Goal: Entertainment & Leisure: Consume media (video, audio)

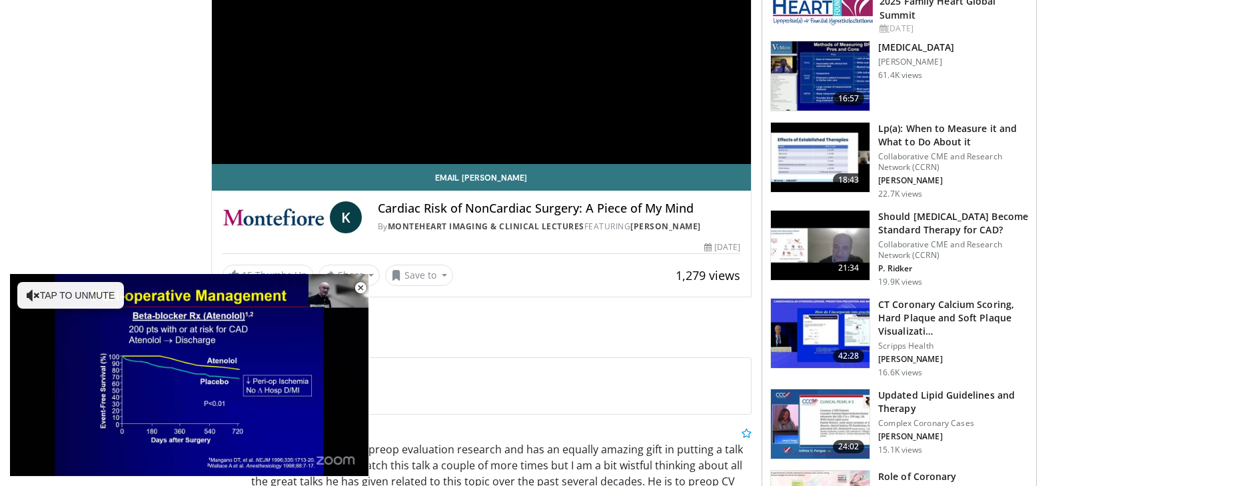
scroll to position [245, 0]
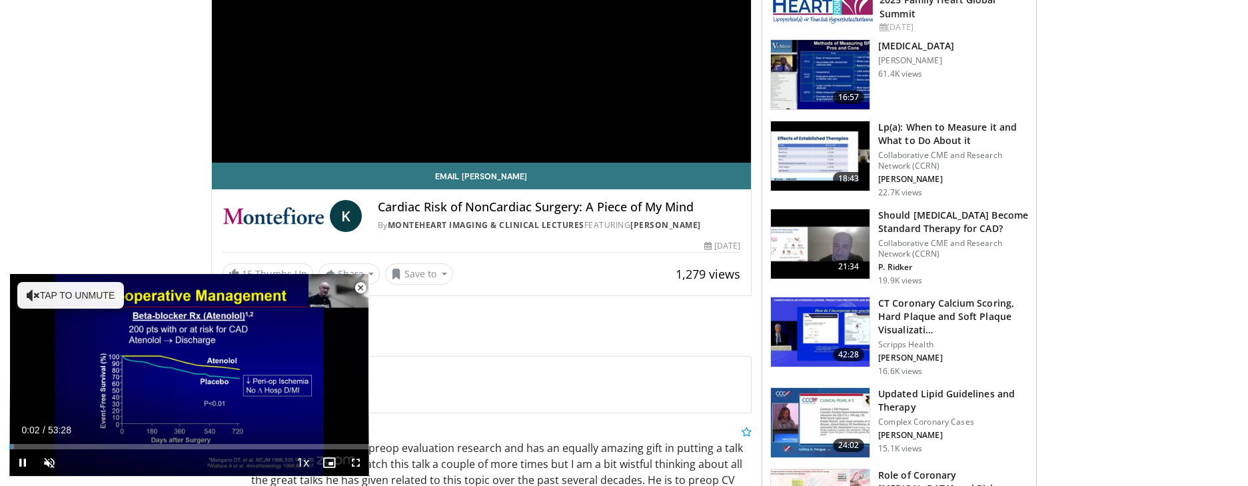
click at [355, 283] on span "Video Player" at bounding box center [360, 288] width 27 height 27
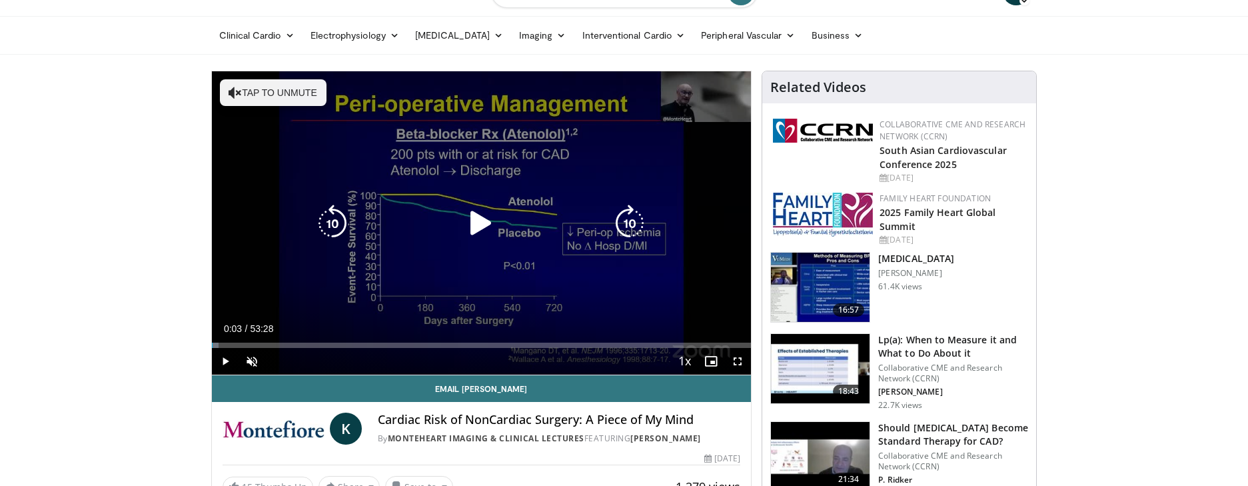
scroll to position [23, 0]
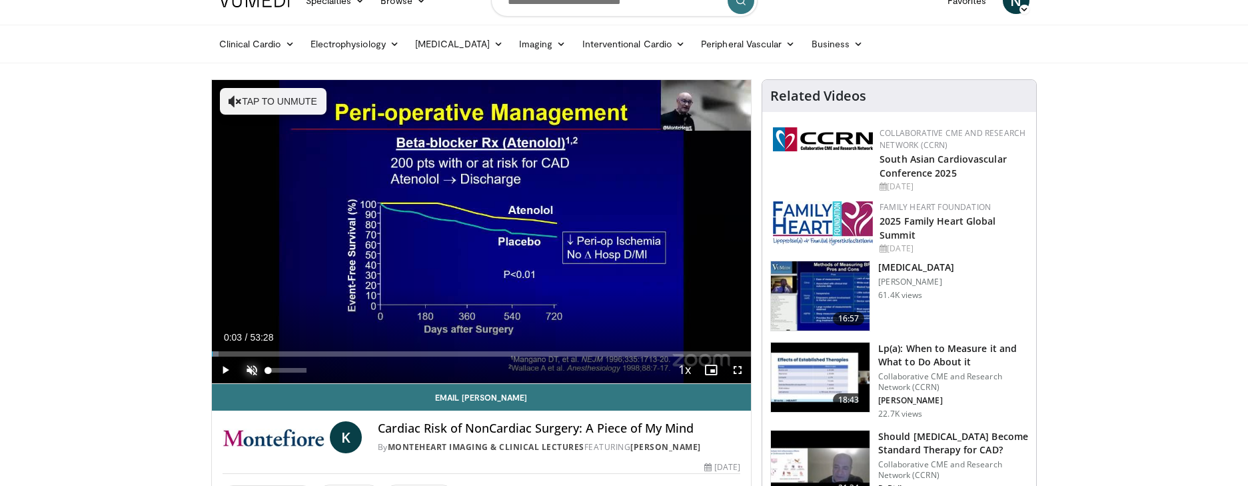
click at [248, 369] on span "Video Player" at bounding box center [252, 370] width 27 height 27
click at [230, 367] on span "Video Player" at bounding box center [225, 370] width 27 height 27
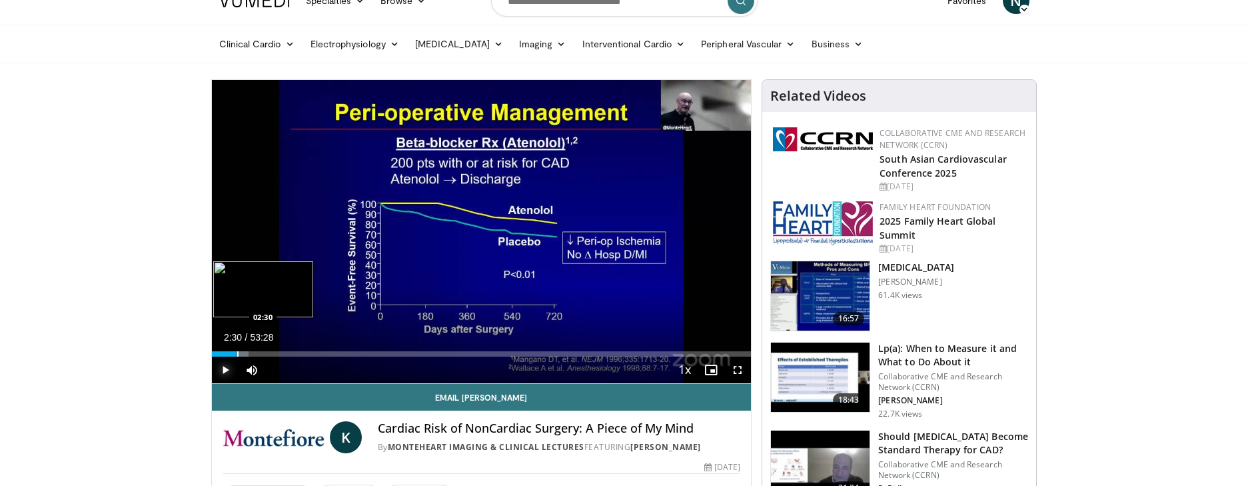
drag, startPoint x: 221, startPoint y: 353, endPoint x: 237, endPoint y: 353, distance: 16.0
click at [237, 353] on div "Progress Bar" at bounding box center [237, 353] width 1 height 5
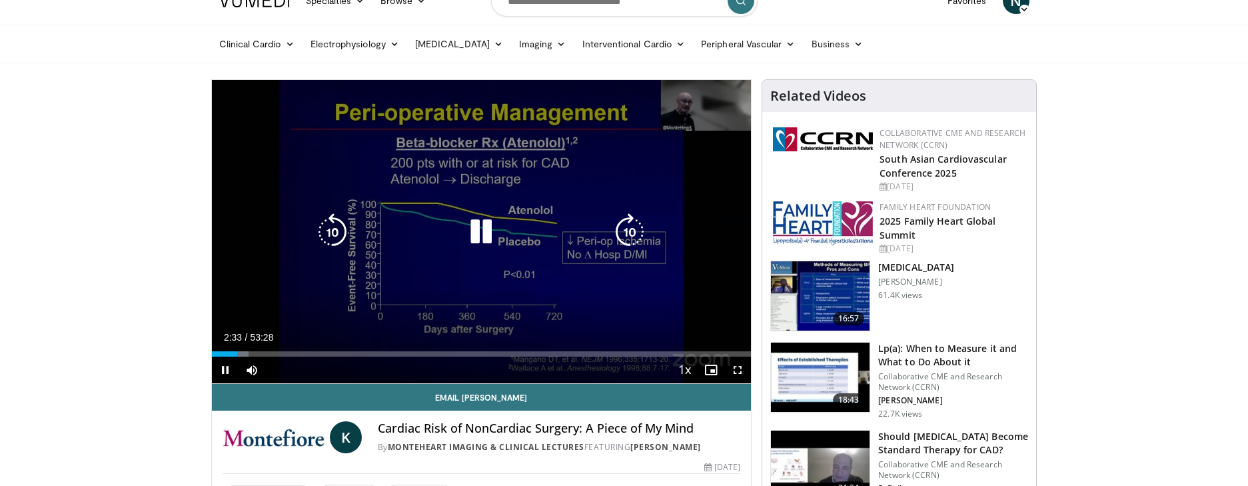
click at [414, 286] on div "10 seconds Tap to unmute" at bounding box center [482, 231] width 540 height 303
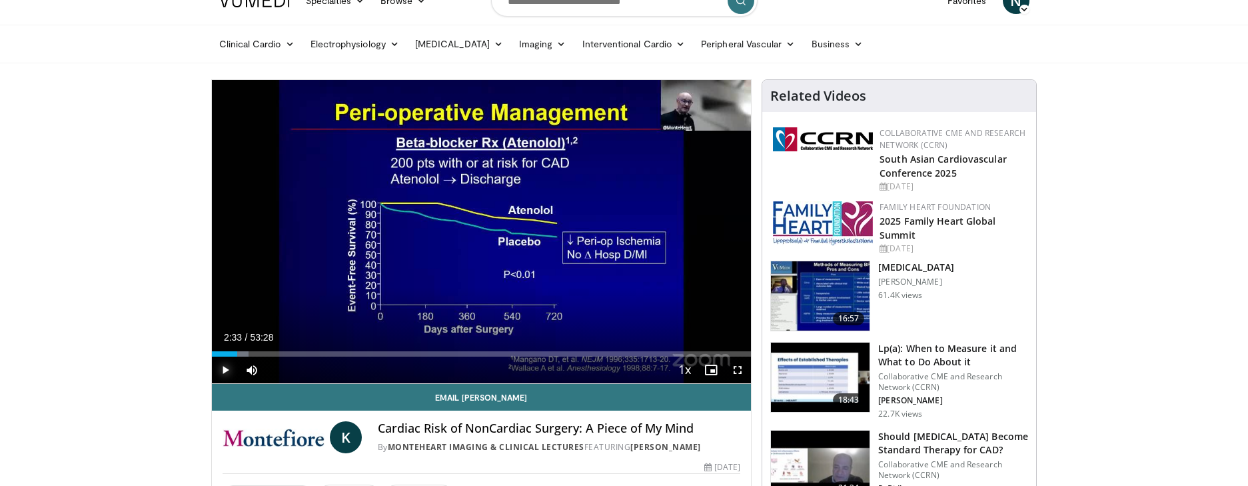
click at [223, 367] on span "Video Player" at bounding box center [225, 370] width 27 height 27
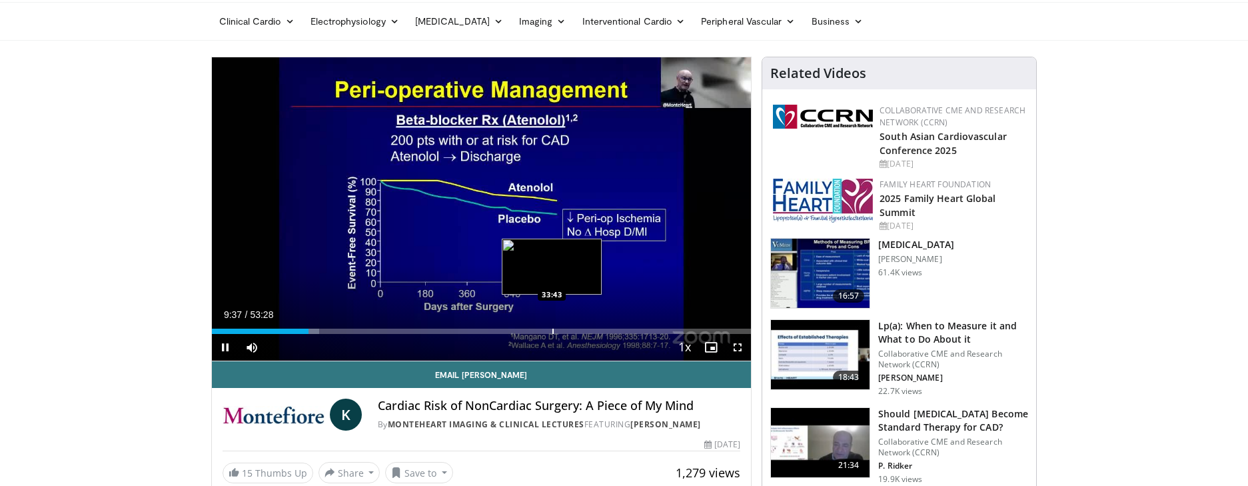
scroll to position [51, 0]
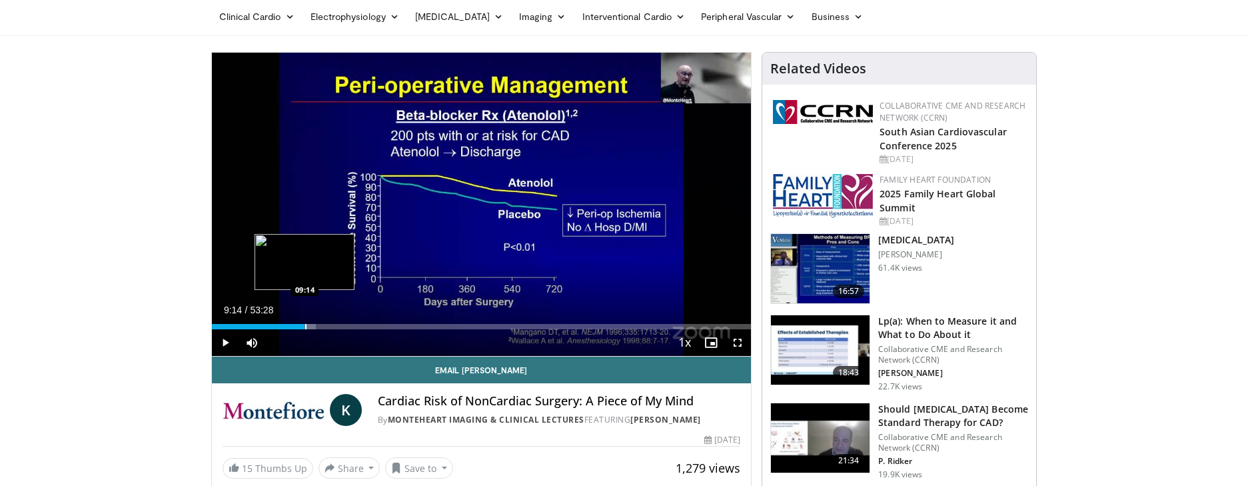
drag, startPoint x: 314, startPoint y: 328, endPoint x: 305, endPoint y: 329, distance: 9.4
click at [305, 328] on div "Progress Bar" at bounding box center [305, 326] width 1 height 5
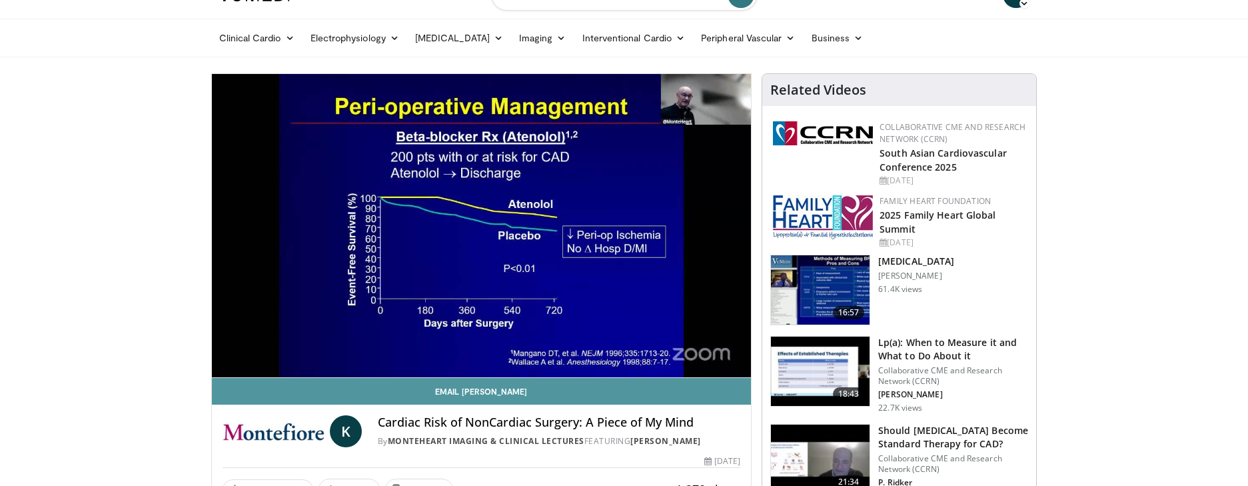
scroll to position [30, 0]
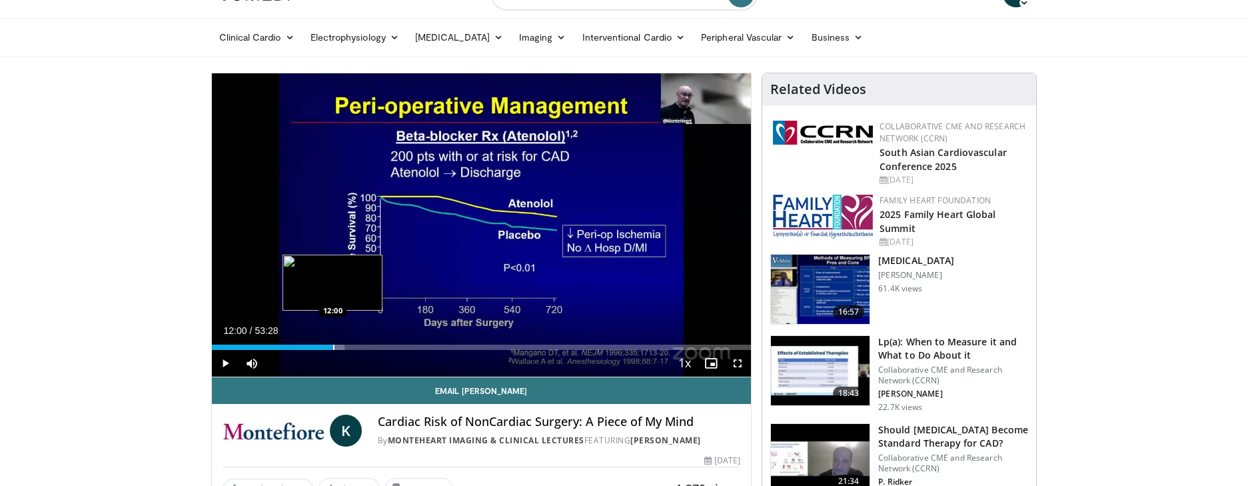
click at [333, 347] on div "Progress Bar" at bounding box center [333, 347] width 1 height 5
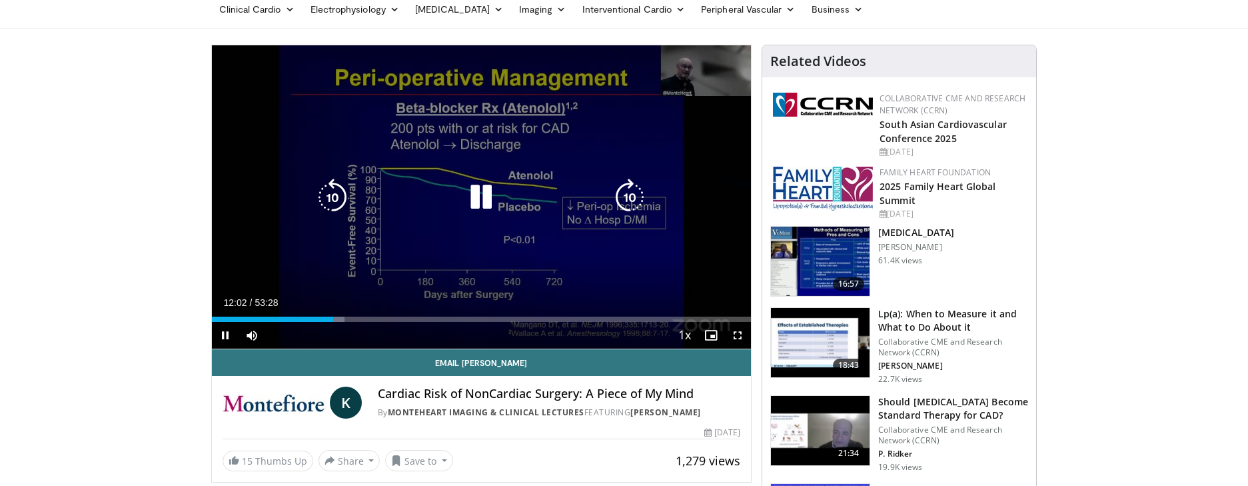
scroll to position [57, 0]
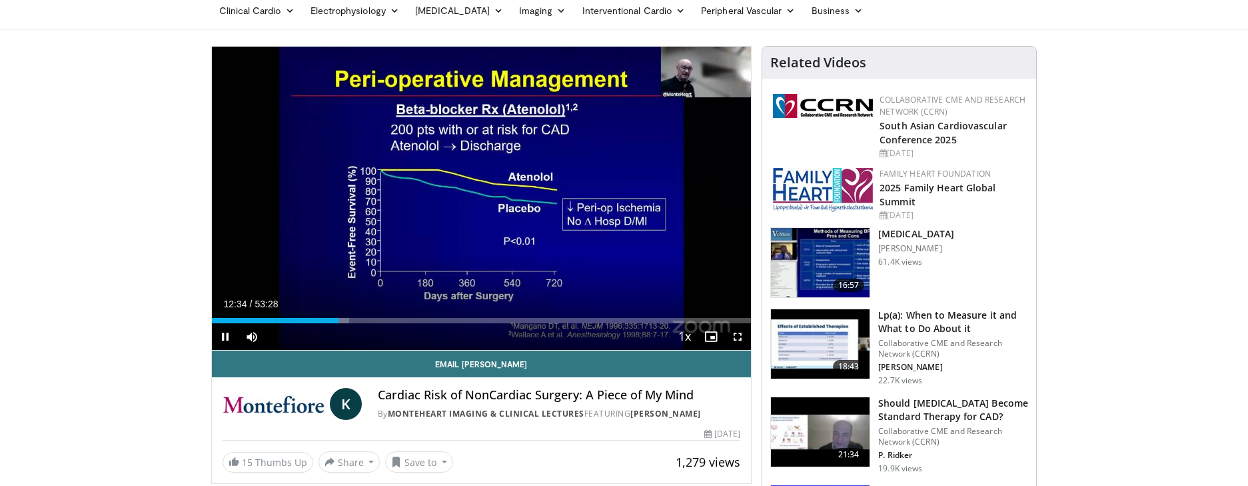
click at [417, 329] on div "Current Time 12:34 / Duration 53:28 Pause Skip Backward Skip Forward Mute 0% Lo…" at bounding box center [482, 336] width 540 height 27
click at [341, 321] on div "Loaded : 25.52% 12:36 12:24" at bounding box center [482, 320] width 540 height 5
click at [341, 321] on div "Progress Bar" at bounding box center [341, 320] width 1 height 5
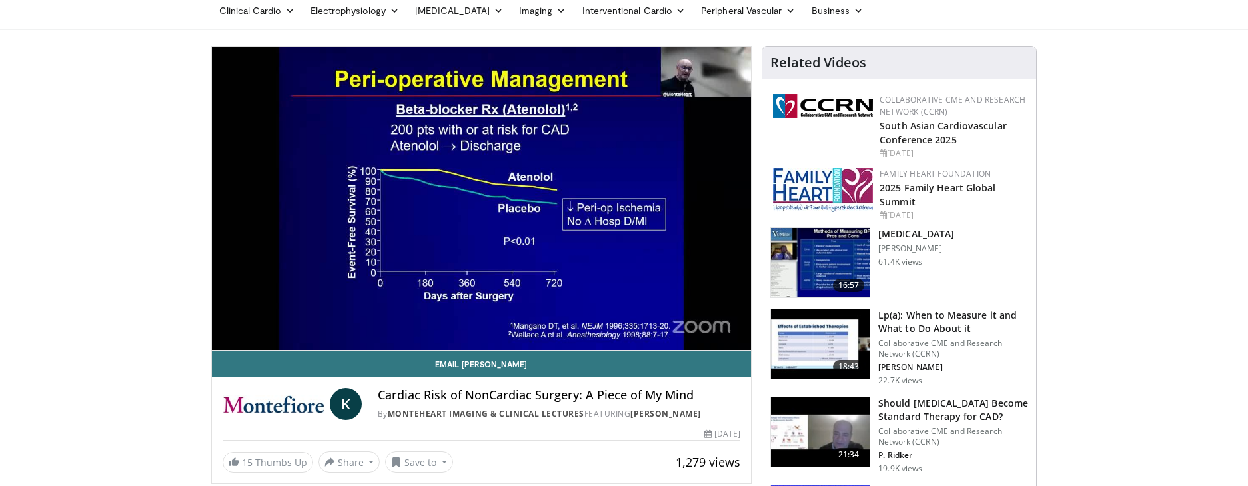
scroll to position [50, 0]
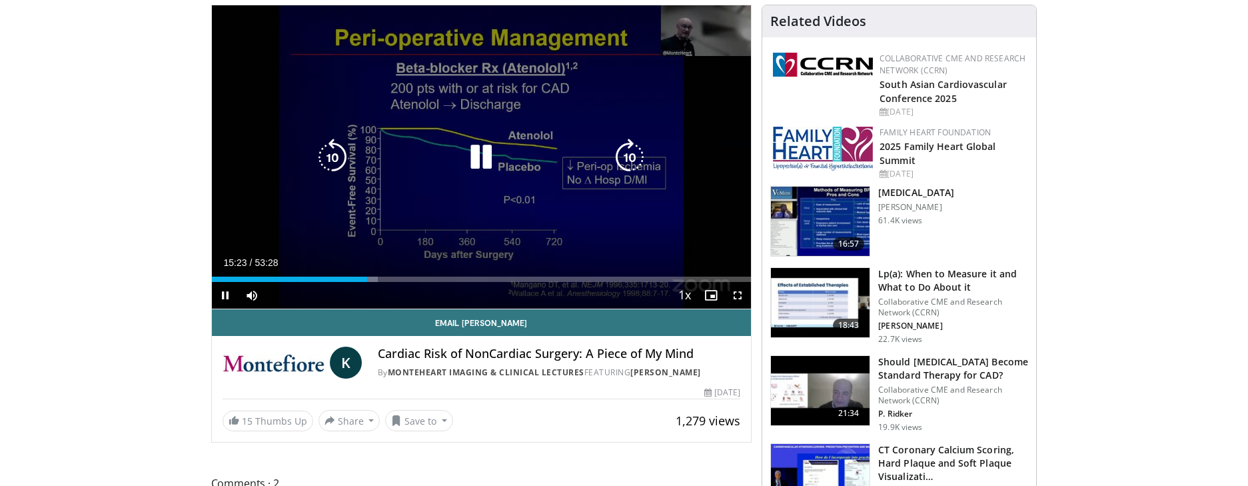
scroll to position [97, 0]
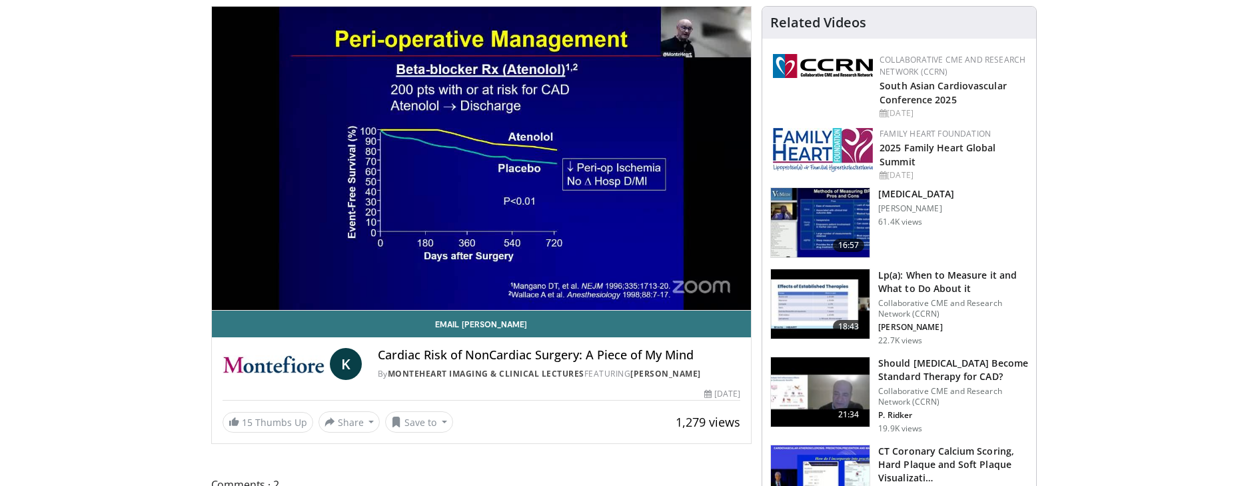
click at [480, 436] on div "**********" at bounding box center [481, 225] width 541 height 438
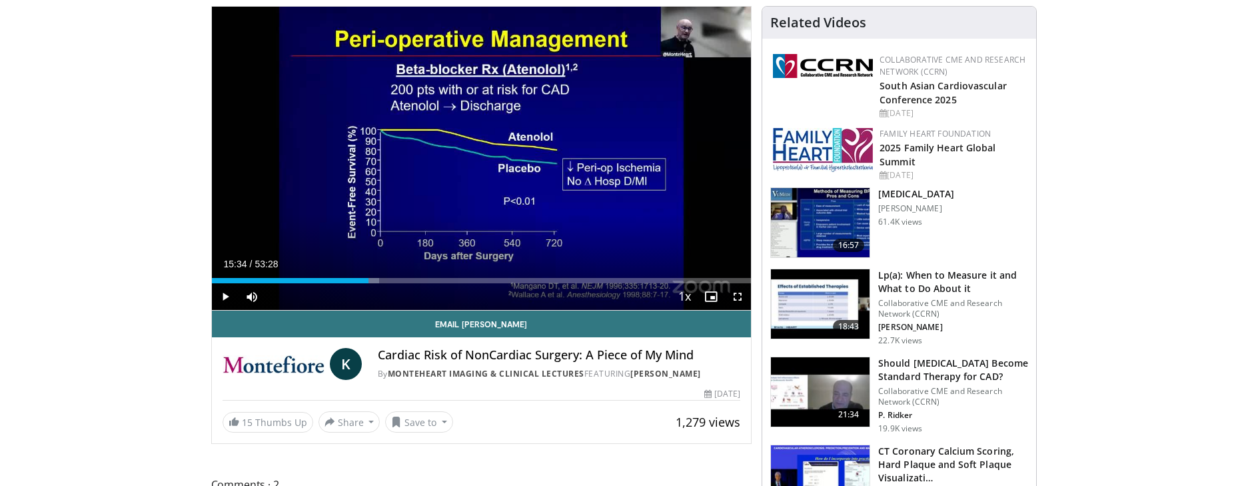
drag, startPoint x: 373, startPoint y: 280, endPoint x: 365, endPoint y: 279, distance: 8.7
click at [369, 277] on div "Loaded : 31.12% 15:34 15:34" at bounding box center [482, 277] width 540 height 13
click at [369, 279] on div "Progress Bar" at bounding box center [369, 280] width 1 height 5
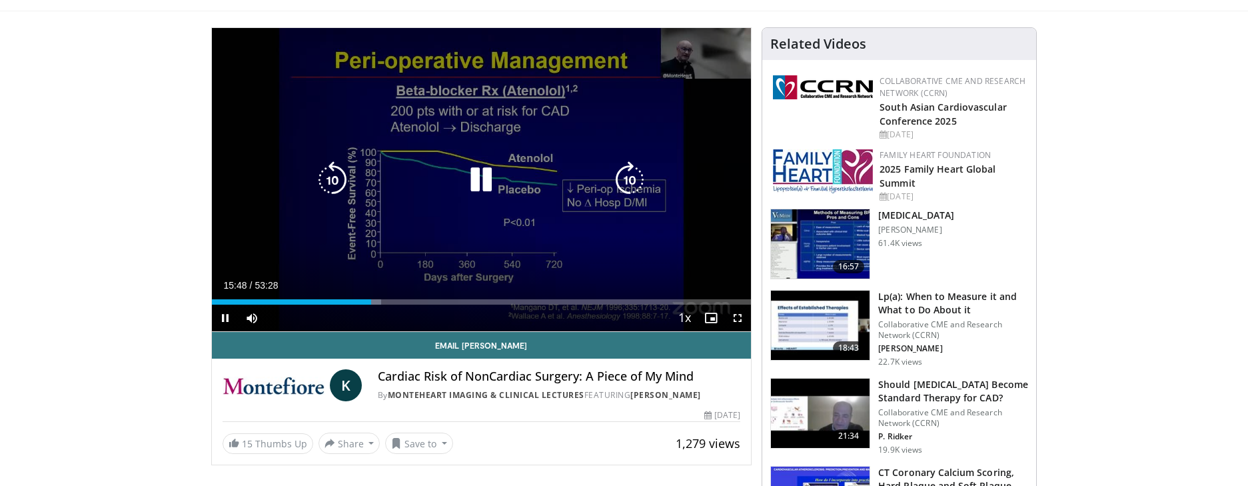
scroll to position [72, 0]
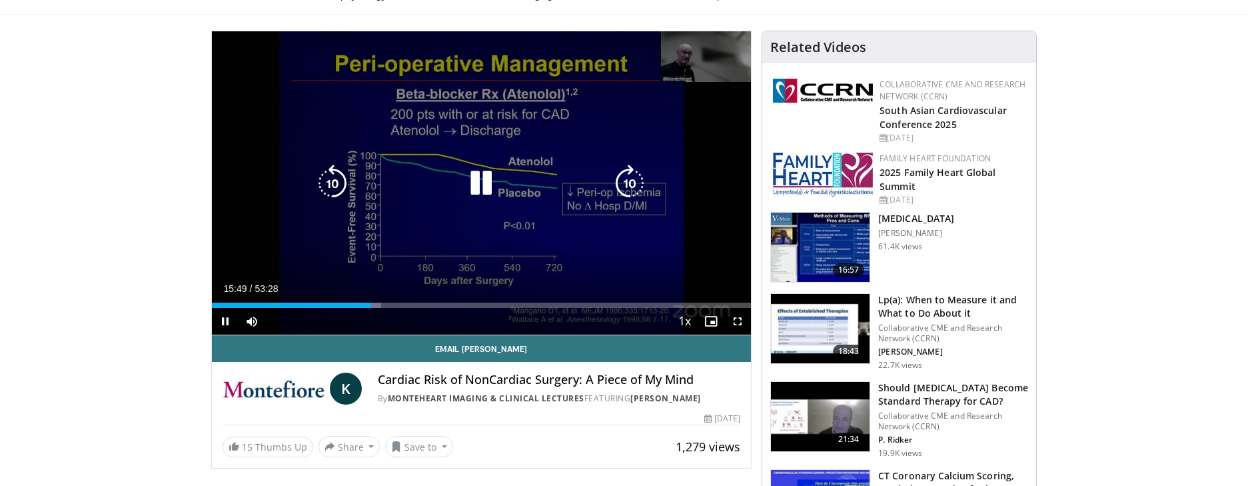
click at [249, 137] on div "10 seconds Tap to unmute" at bounding box center [482, 182] width 540 height 303
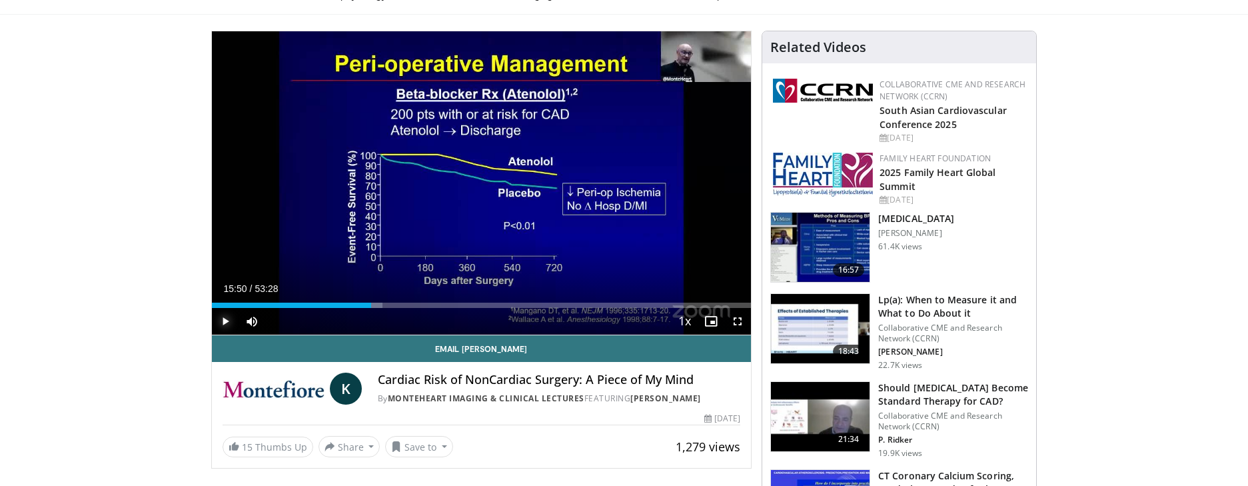
click at [226, 316] on span "Video Player" at bounding box center [225, 321] width 27 height 27
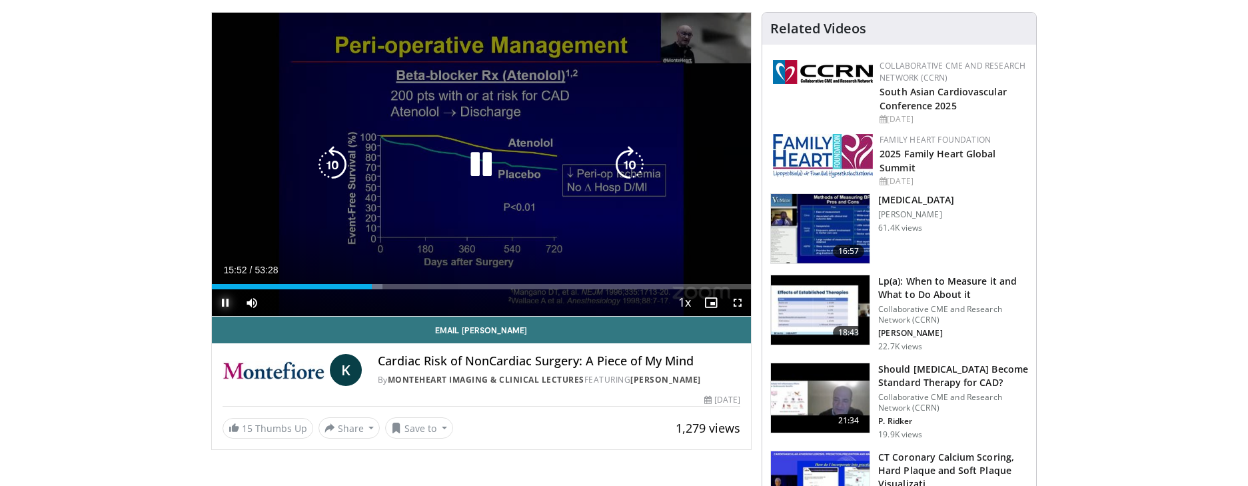
scroll to position [87, 0]
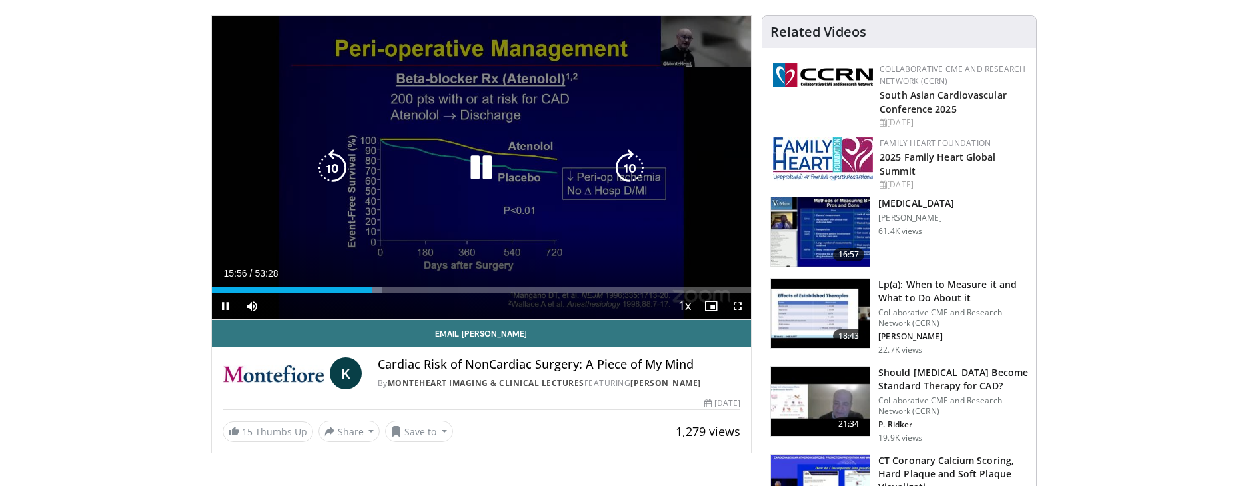
click at [241, 60] on div "10 seconds Tap to unmute" at bounding box center [482, 167] width 540 height 303
click at [304, 78] on div "10 seconds Tap to unmute" at bounding box center [482, 167] width 540 height 303
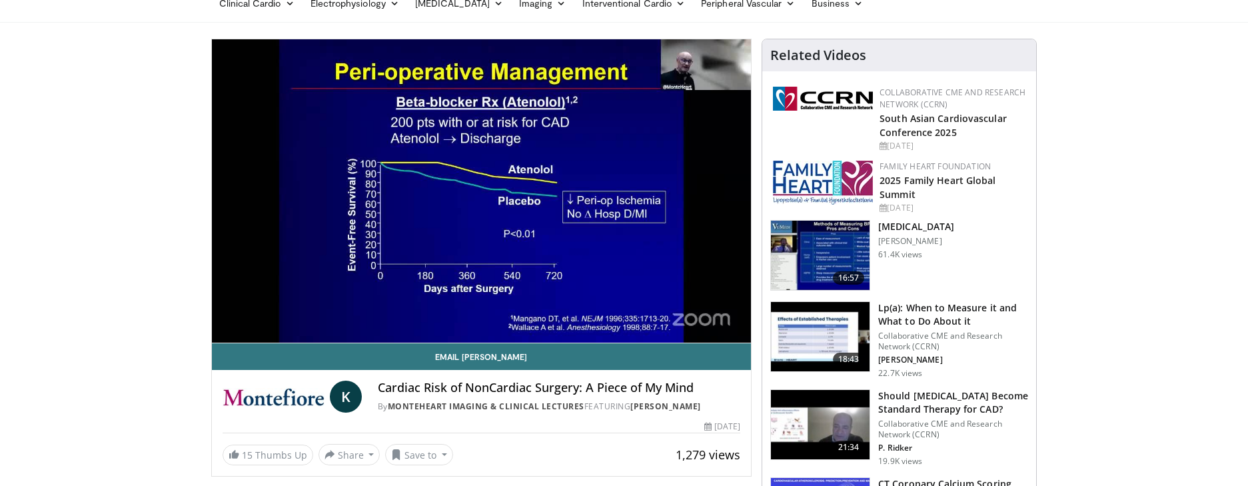
scroll to position [65, 0]
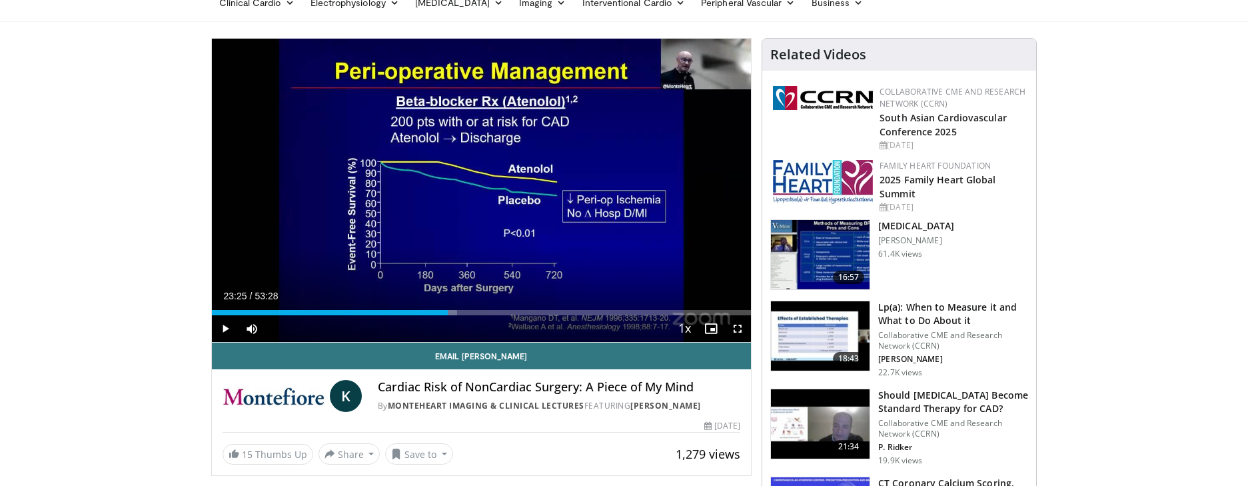
drag, startPoint x: 449, startPoint y: 313, endPoint x: 450, endPoint y: 327, distance: 14.7
click at [0, 0] on div "Progress Bar" at bounding box center [0, 0] width 0 height 0
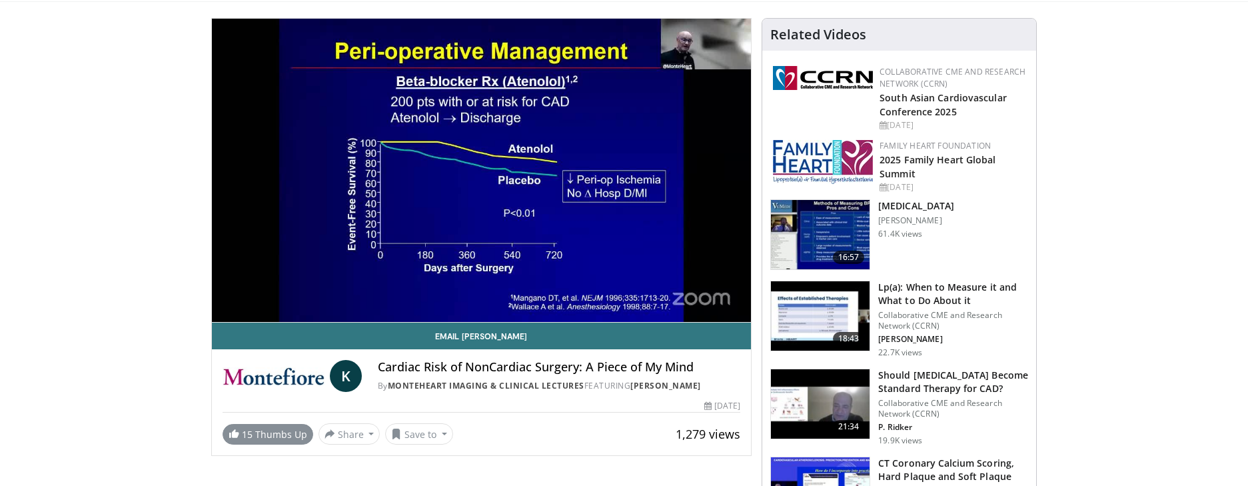
scroll to position [87, 0]
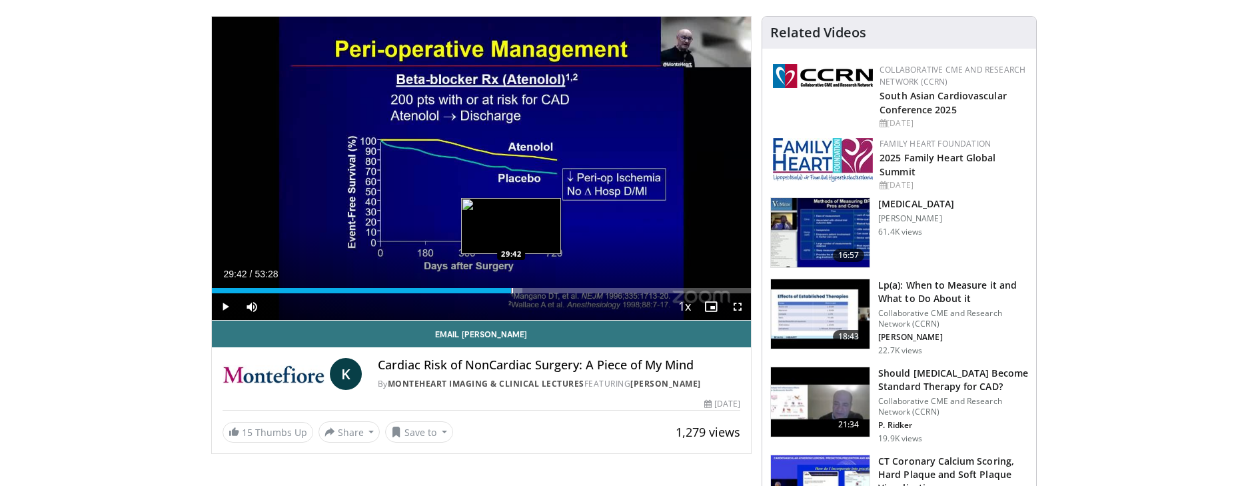
click at [512, 289] on div "Progress Bar" at bounding box center [512, 290] width 1 height 5
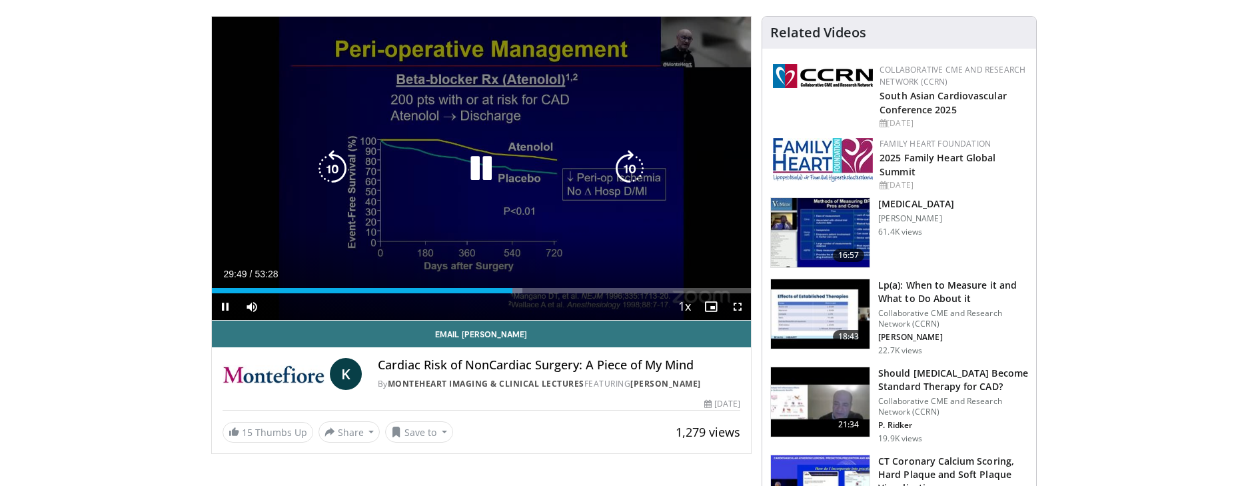
click at [411, 307] on div "Current Time 29:49 / Duration 53:28 Pause Skip Backward Skip Forward Mute 49% L…" at bounding box center [482, 306] width 540 height 27
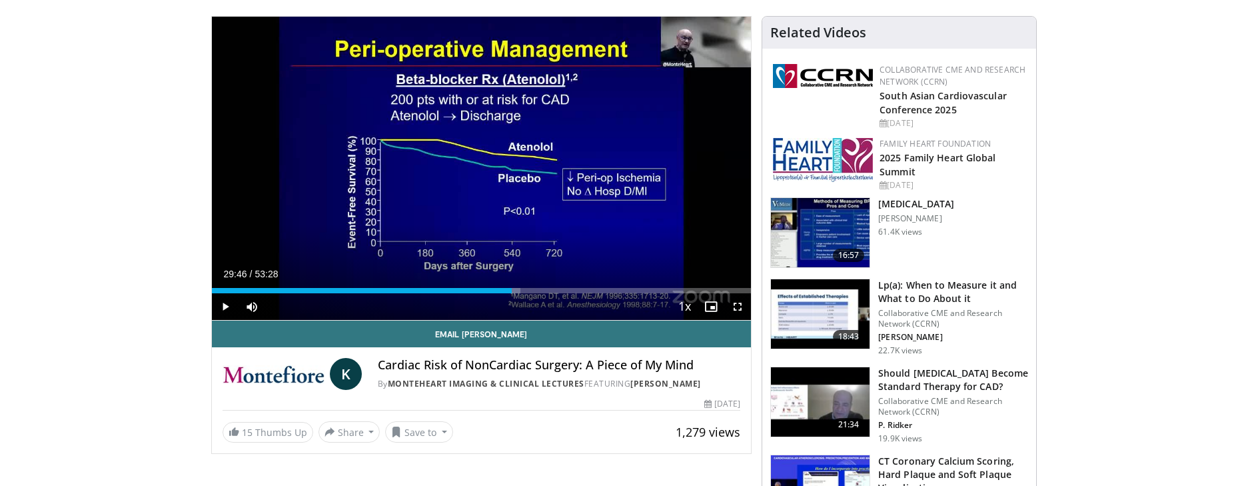
click at [513, 288] on div "Progress Bar" at bounding box center [513, 290] width 1 height 5
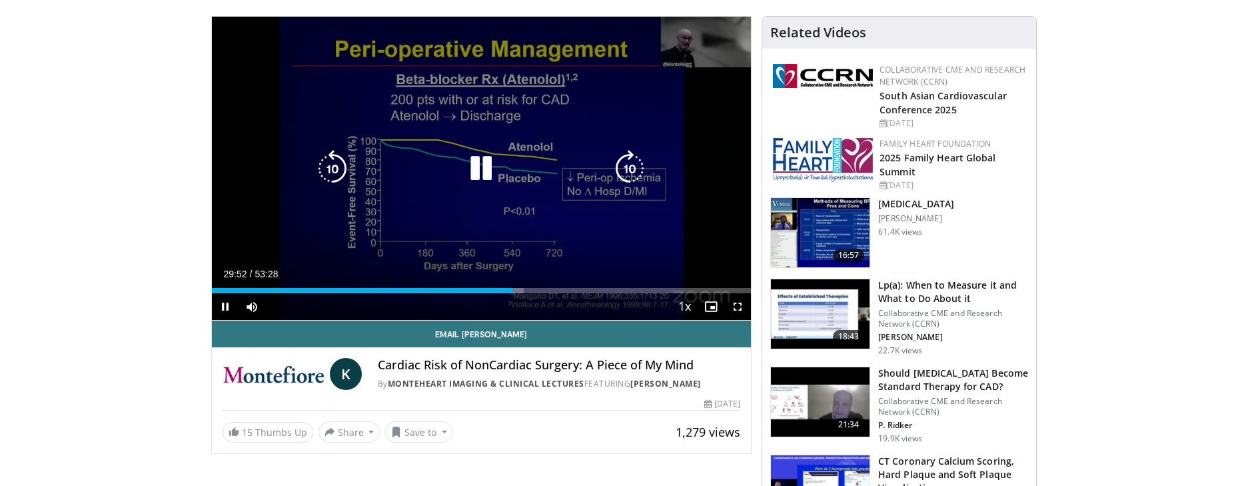
click at [499, 294] on div "Current Time 29:52 / Duration 53:28 Pause Skip Backward Skip Forward Mute 49% L…" at bounding box center [482, 306] width 540 height 27
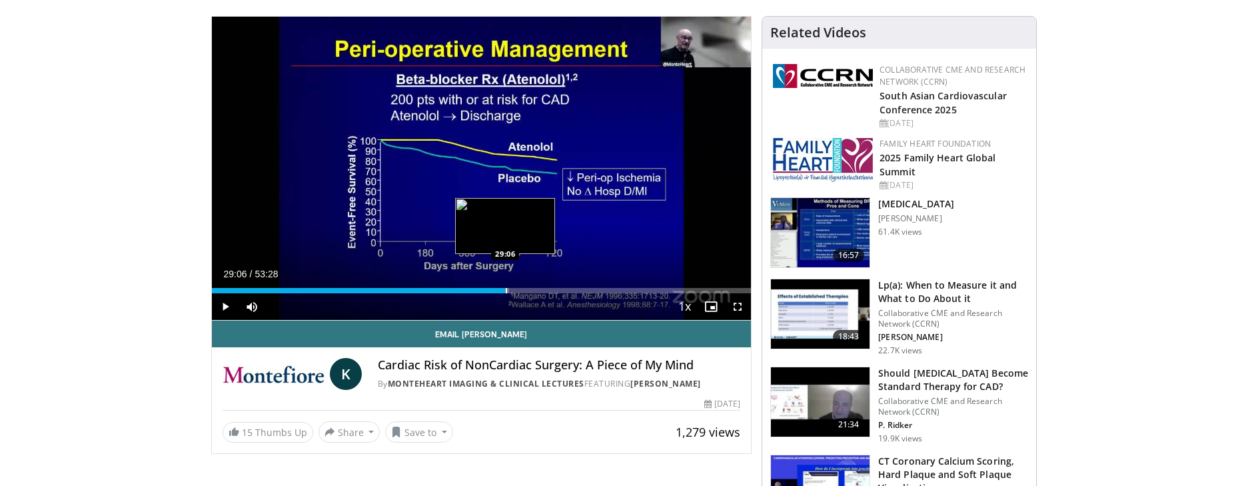
drag, startPoint x: 516, startPoint y: 291, endPoint x: 505, endPoint y: 291, distance: 10.7
click at [505, 291] on div "Loaded : 55.09% 29:06 29:06" at bounding box center [482, 290] width 540 height 5
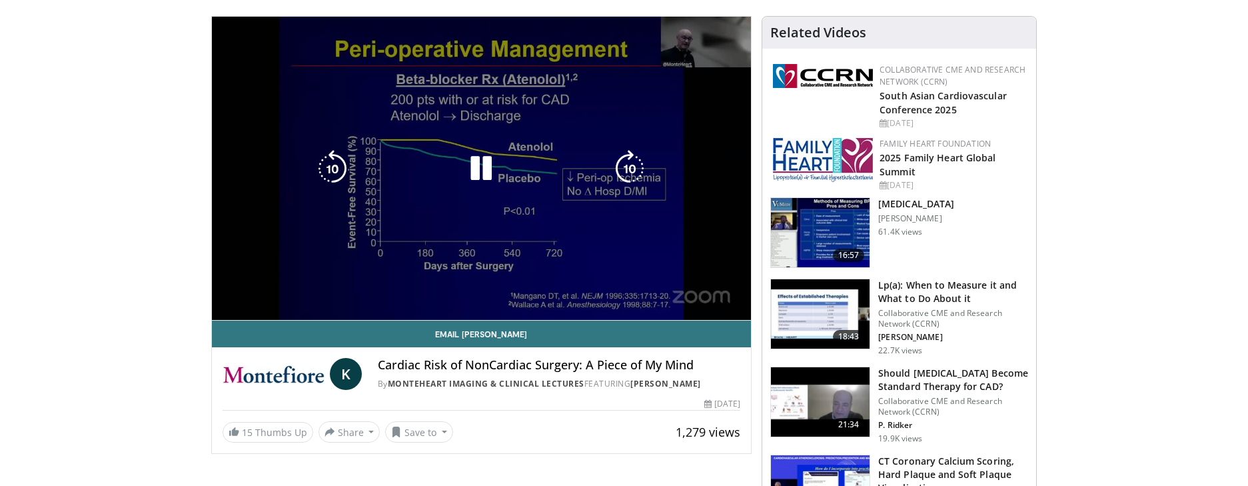
scroll to position [87, 0]
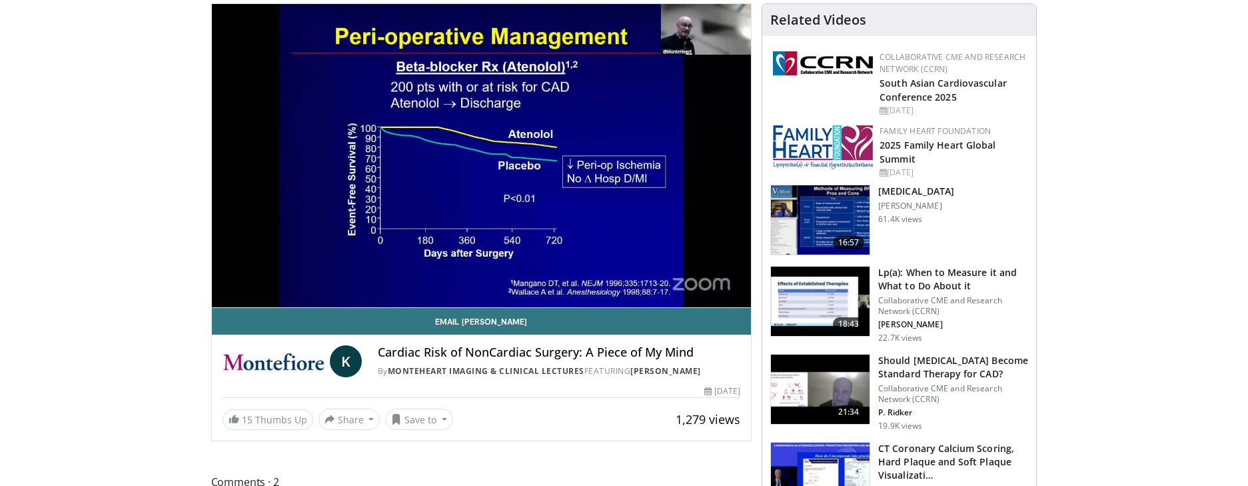
scroll to position [101, 0]
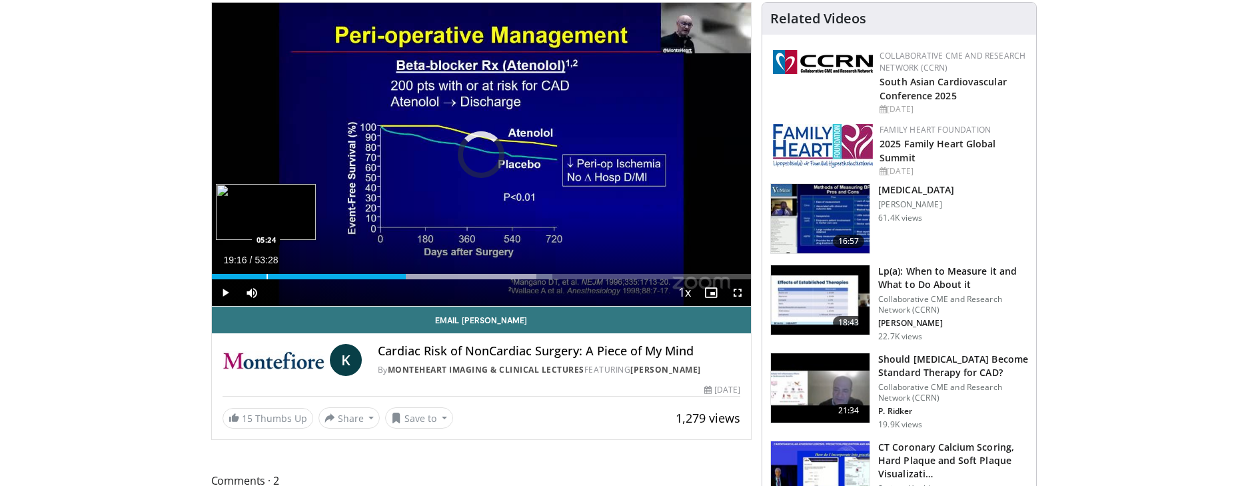
click at [406, 276] on div "Loaded : 63.18% 32:44 05:24" at bounding box center [482, 276] width 540 height 5
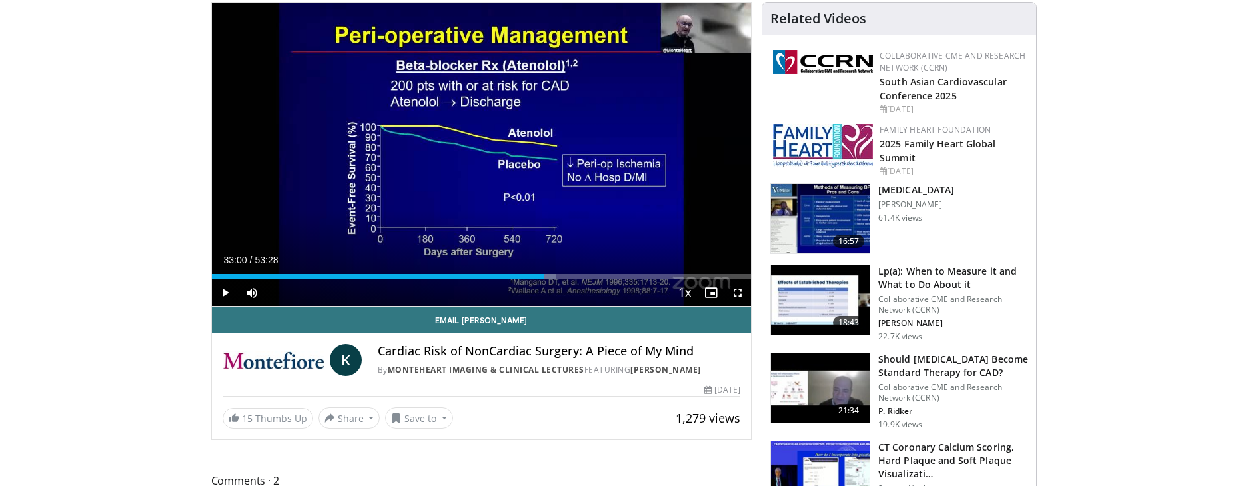
drag, startPoint x: 406, startPoint y: 277, endPoint x: 545, endPoint y: 281, distance: 138.7
click at [545, 281] on div "Current Time 33:00 / Duration 53:28 Play Skip Backward Skip Forward Mute 49% Lo…" at bounding box center [482, 292] width 540 height 27
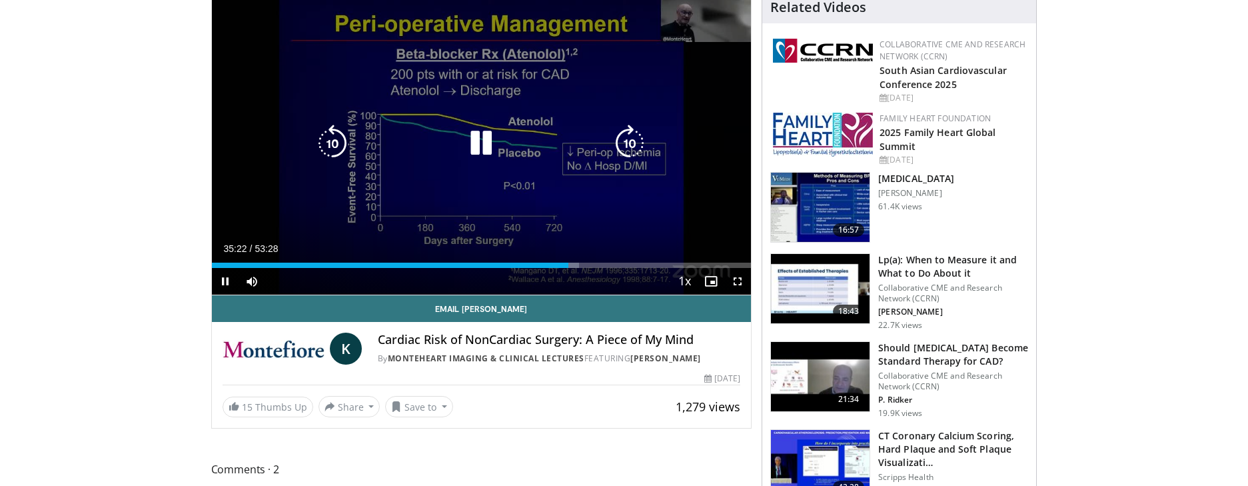
scroll to position [111, 0]
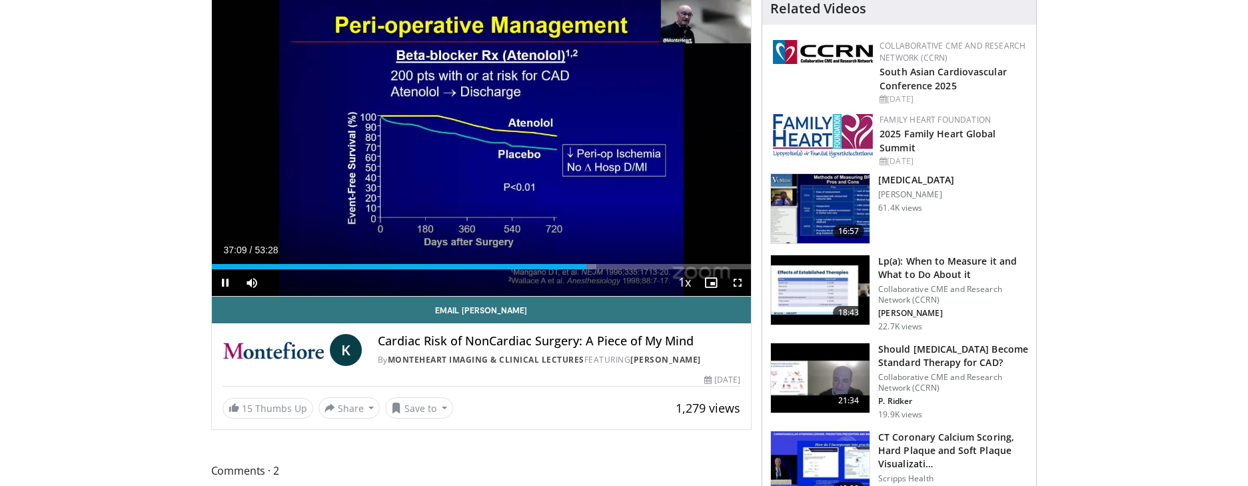
drag, startPoint x: 586, startPoint y: 264, endPoint x: 561, endPoint y: 264, distance: 25.3
click at [561, 264] on video-js "**********" at bounding box center [482, 145] width 540 height 304
drag, startPoint x: 587, startPoint y: 264, endPoint x: 583, endPoint y: 275, distance: 11.4
click at [0, 0] on div "Progress Bar" at bounding box center [0, 0] width 0 height 0
drag, startPoint x: 579, startPoint y: 268, endPoint x: 603, endPoint y: 324, distance: 60.7
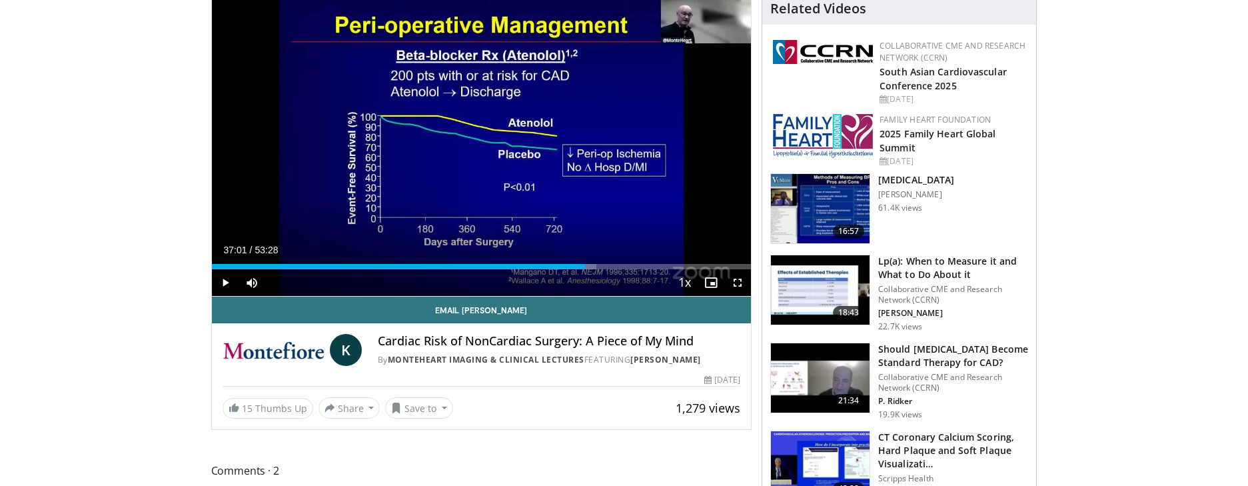
click at [0, 0] on div "Progress Bar" at bounding box center [0, 0] width 0 height 0
drag, startPoint x: 587, startPoint y: 269, endPoint x: 578, endPoint y: 269, distance: 8.7
click at [579, 269] on div "Progress Bar" at bounding box center [579, 266] width 1 height 5
drag, startPoint x: 580, startPoint y: 266, endPoint x: 520, endPoint y: 366, distance: 116.6
click at [579, 271] on div "Current Time 37:01 / Duration 53:28 Play Skip Backward Skip Forward Mute 49% Lo…" at bounding box center [482, 282] width 540 height 27
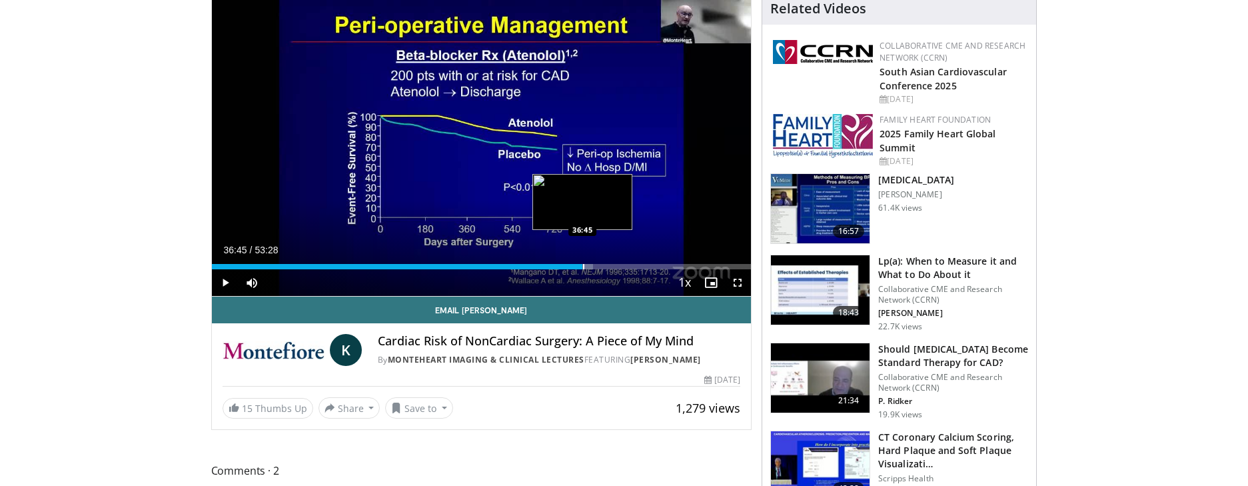
click at [583, 267] on div "Progress Bar" at bounding box center [583, 266] width 1 height 5
click at [586, 267] on div "Progress Bar" at bounding box center [586, 266] width 1 height 5
drag, startPoint x: 593, startPoint y: 267, endPoint x: 584, endPoint y: 267, distance: 8.7
click at [585, 267] on div "Progress Bar" at bounding box center [585, 266] width 1 height 5
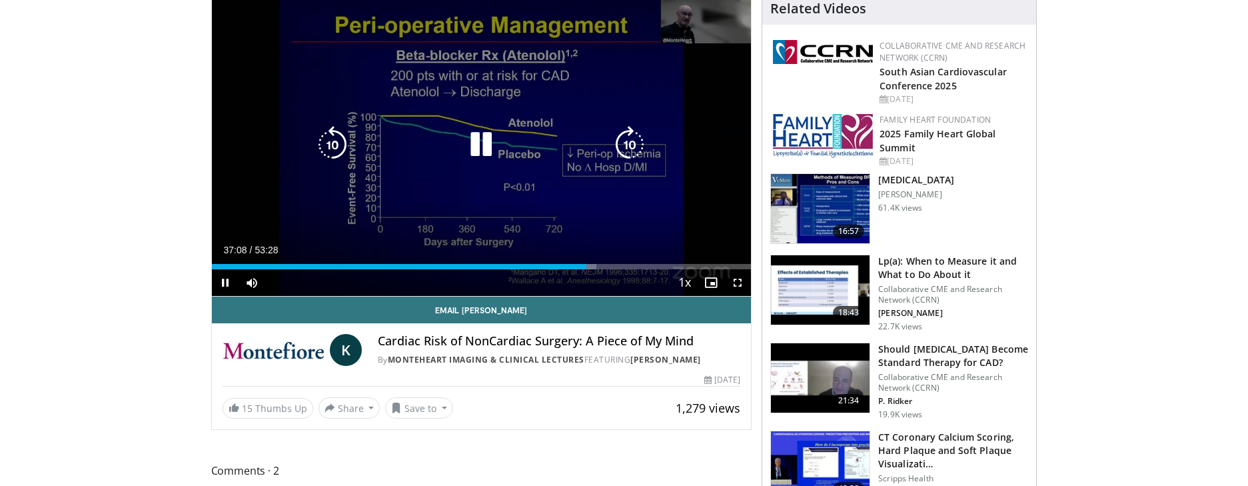
click at [341, 195] on div "10 seconds Tap to unmute" at bounding box center [482, 144] width 540 height 303
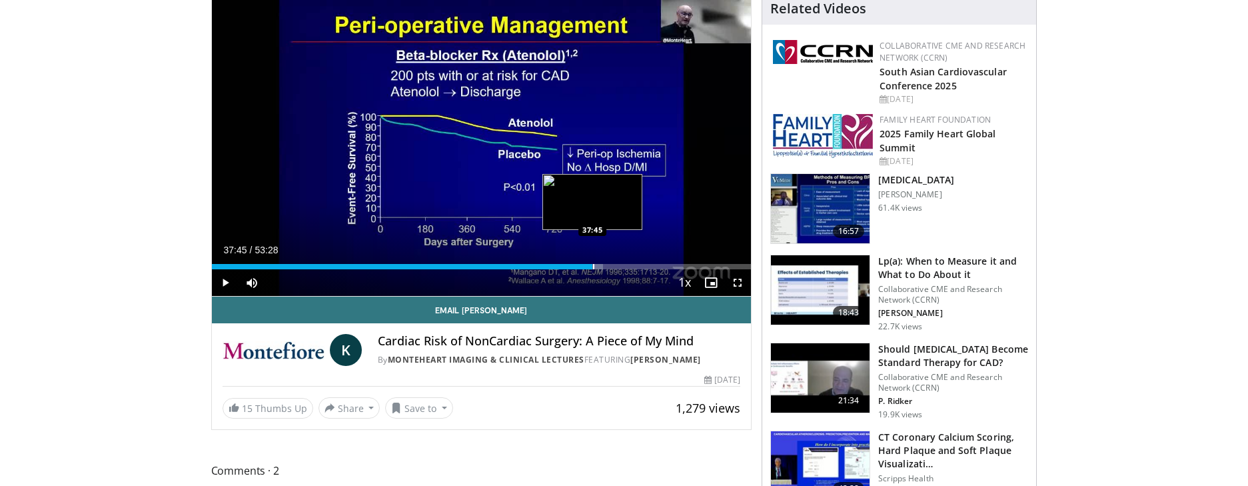
click at [593, 267] on div "Progress Bar" at bounding box center [593, 266] width 1 height 5
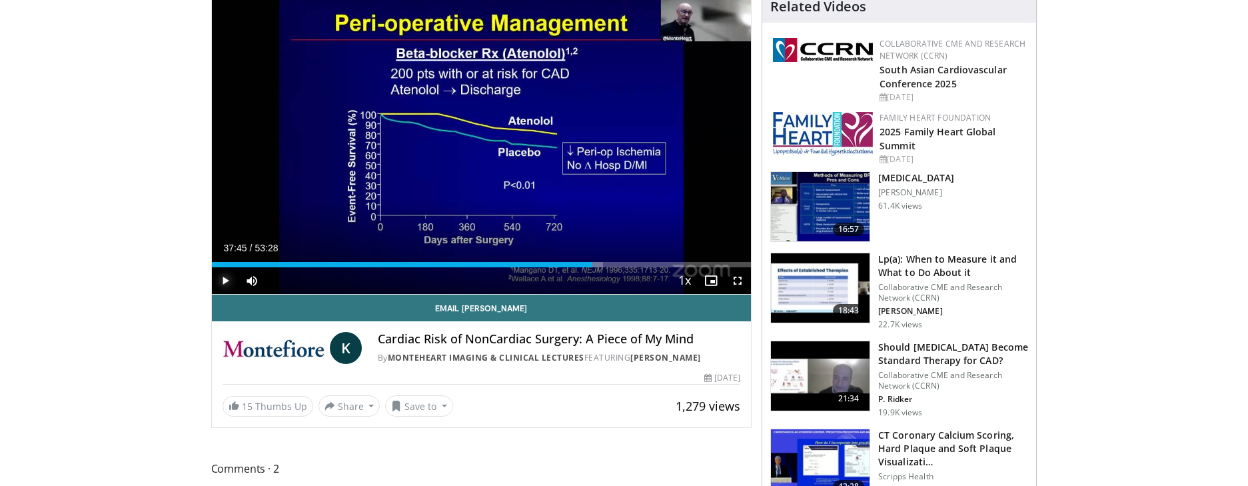
click at [223, 275] on span "Video Player" at bounding box center [225, 280] width 27 height 27
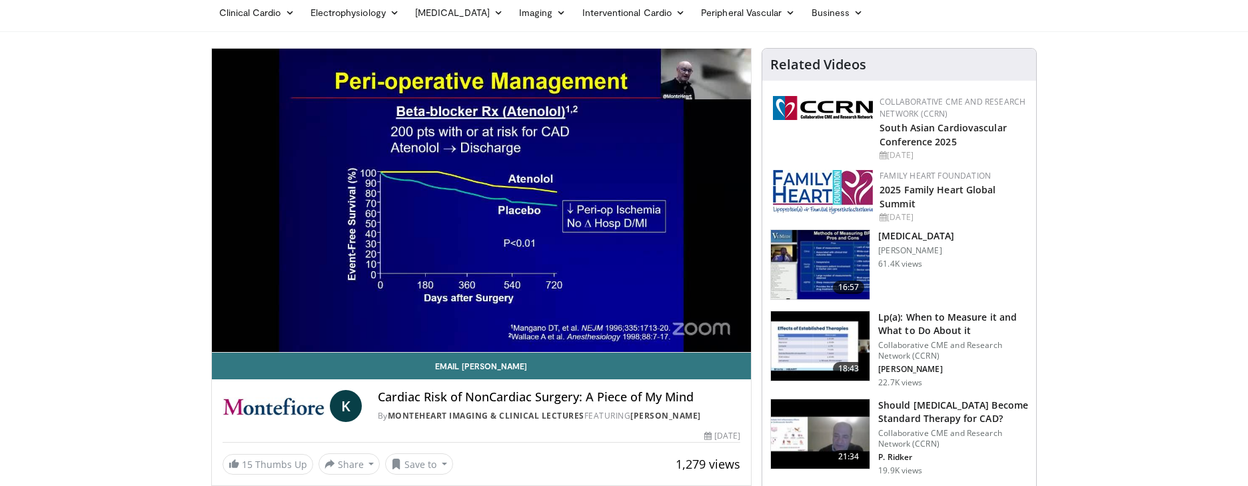
scroll to position [52, 0]
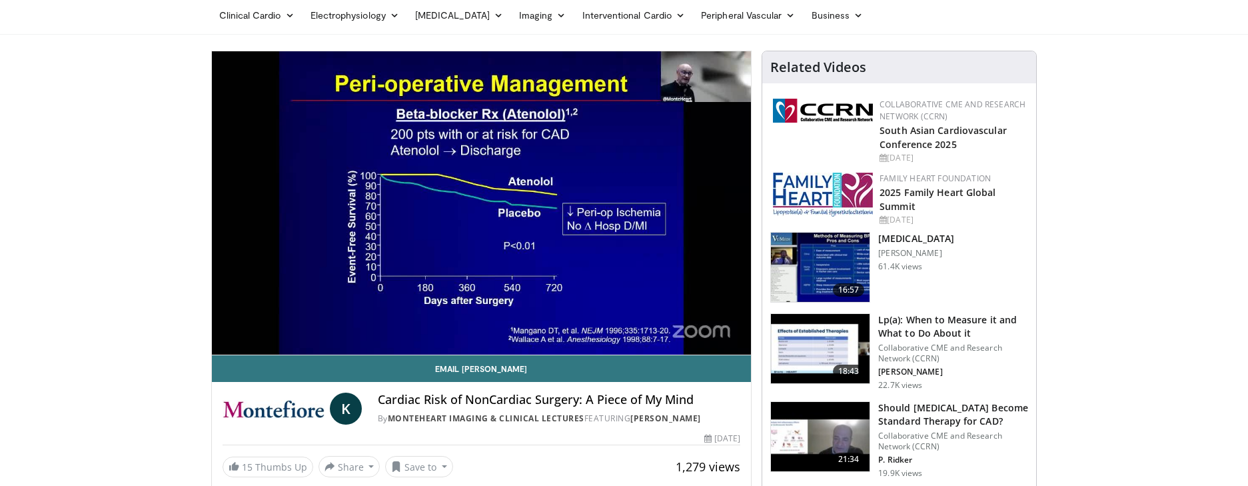
click at [212, 328] on button "Pause" at bounding box center [225, 341] width 27 height 27
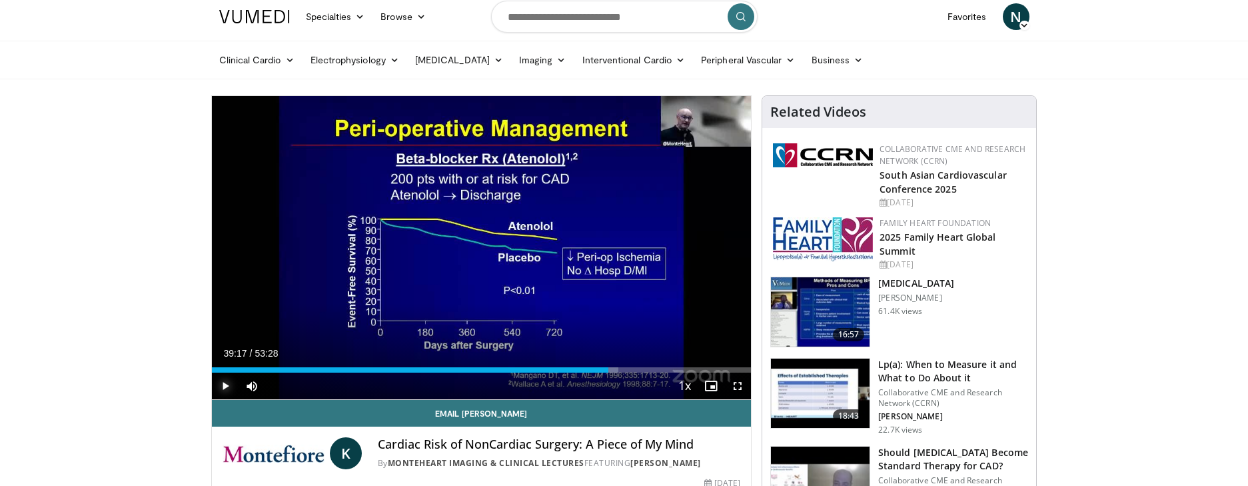
scroll to position [0, 0]
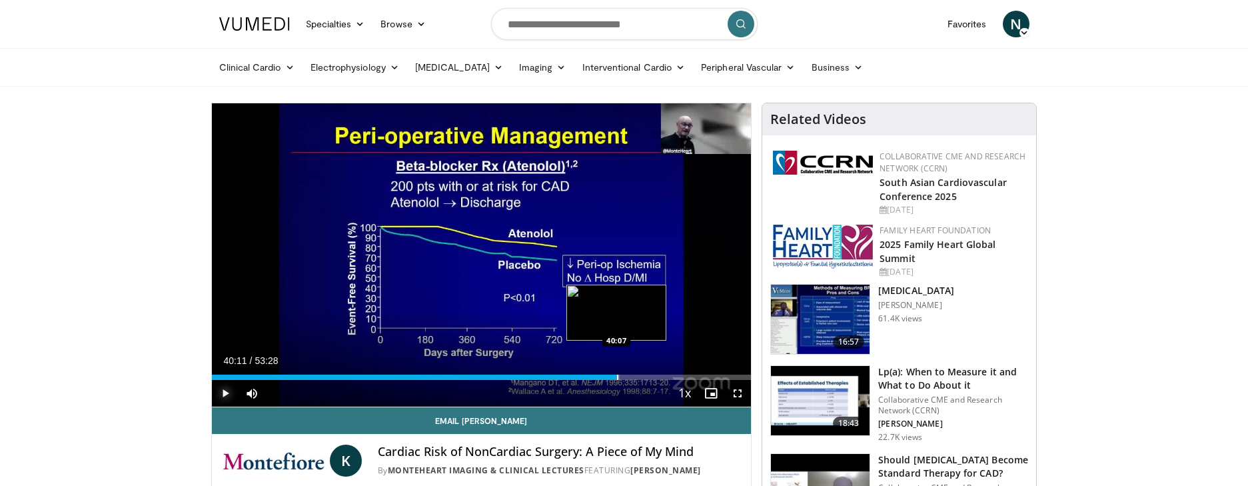
drag, startPoint x: 607, startPoint y: 379, endPoint x: 617, endPoint y: 379, distance: 10.7
click at [617, 379] on div "Progress Bar" at bounding box center [617, 377] width 1 height 5
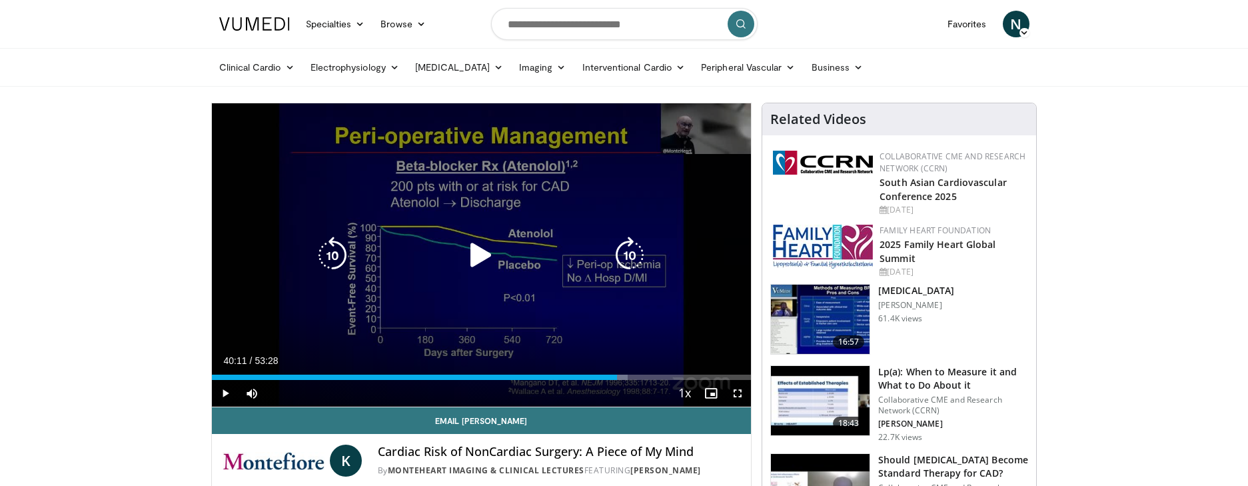
click at [432, 331] on div "10 seconds Tap to unmute" at bounding box center [482, 254] width 540 height 303
click at [455, 302] on div "10 seconds Tap to unmute" at bounding box center [482, 254] width 540 height 303
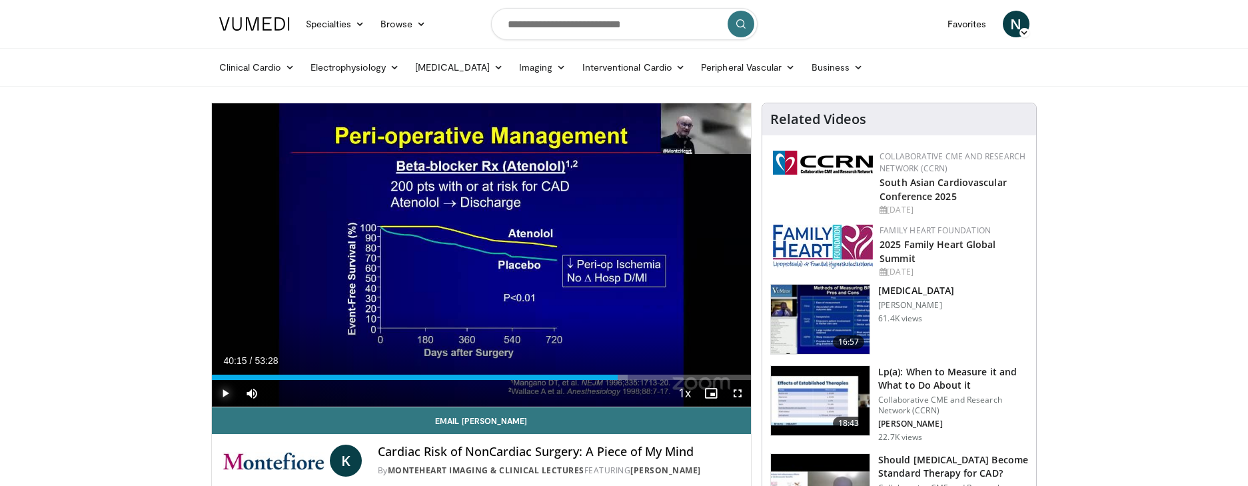
click at [223, 391] on span "Video Player" at bounding box center [225, 393] width 27 height 27
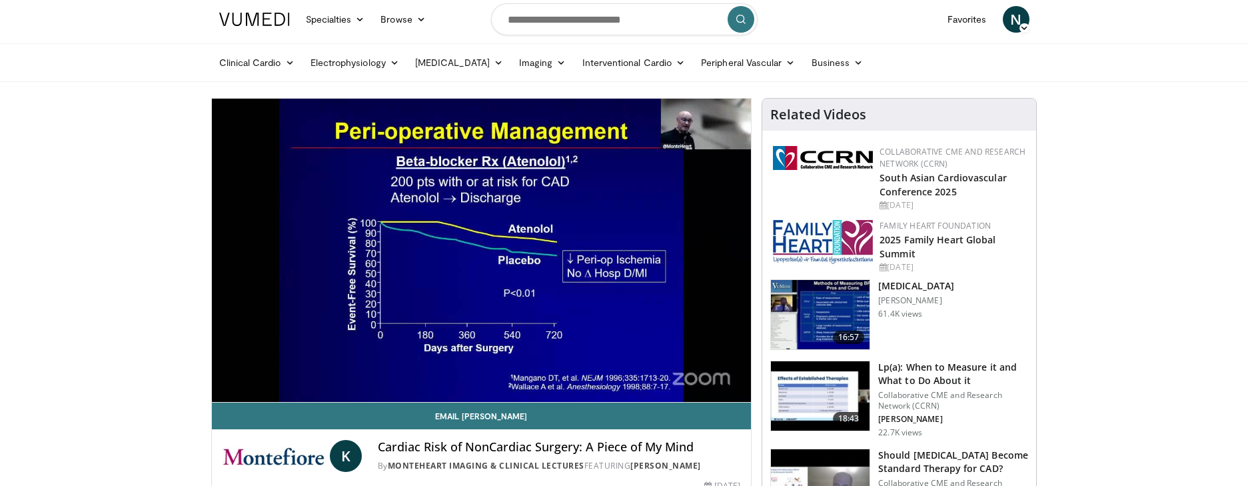
scroll to position [5, 0]
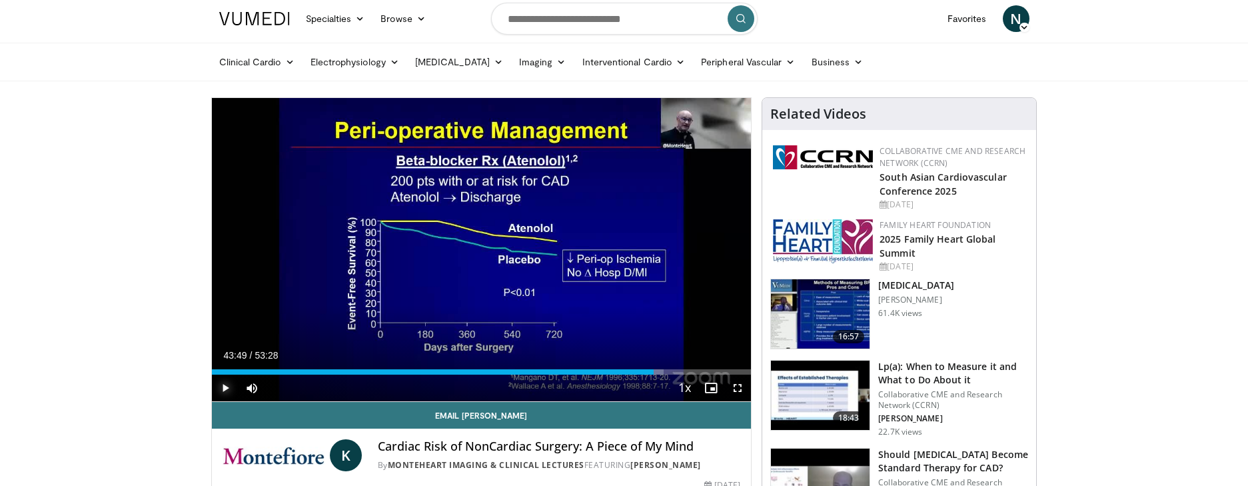
drag, startPoint x: 653, startPoint y: 371, endPoint x: 442, endPoint y: 361, distance: 211.5
click at [650, 370] on div "Loaded : 83.85% 43:49 43:49" at bounding box center [482, 371] width 540 height 5
drag, startPoint x: 650, startPoint y: 373, endPoint x: 625, endPoint y: 384, distance: 27.1
click at [637, 379] on div "Current Time 43:53 / Duration 53:28 Play Skip Backward Skip Forward Mute 0% Loa…" at bounding box center [482, 388] width 540 height 27
drag, startPoint x: 638, startPoint y: 374, endPoint x: 653, endPoint y: 373, distance: 14.7
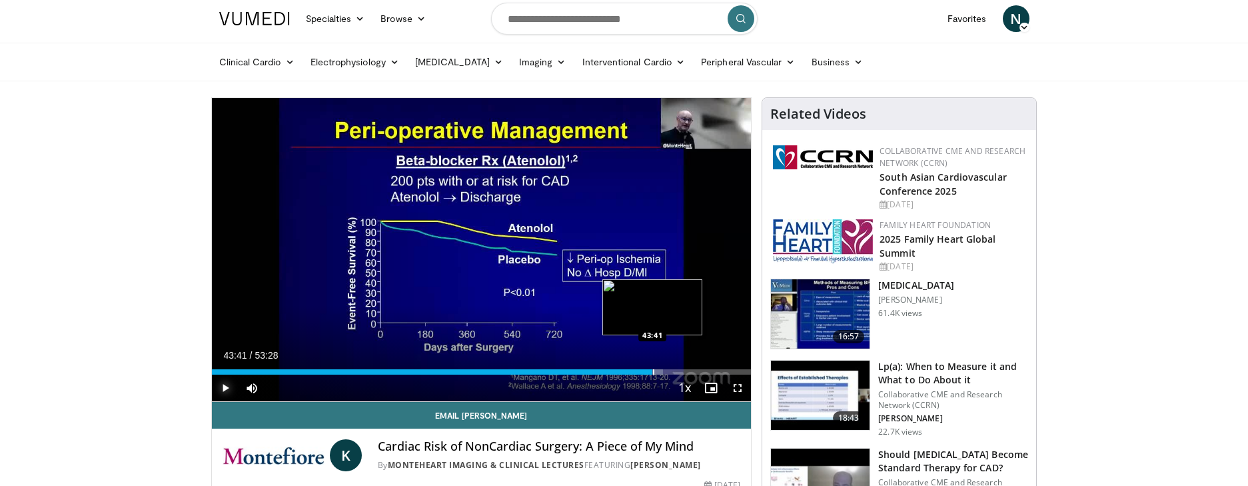
click at [653, 373] on div "Progress Bar" at bounding box center [653, 371] width 1 height 5
click at [669, 372] on div "Progress Bar" at bounding box center [669, 371] width 1 height 5
click at [666, 371] on div "Progress Bar" at bounding box center [666, 371] width 1 height 5
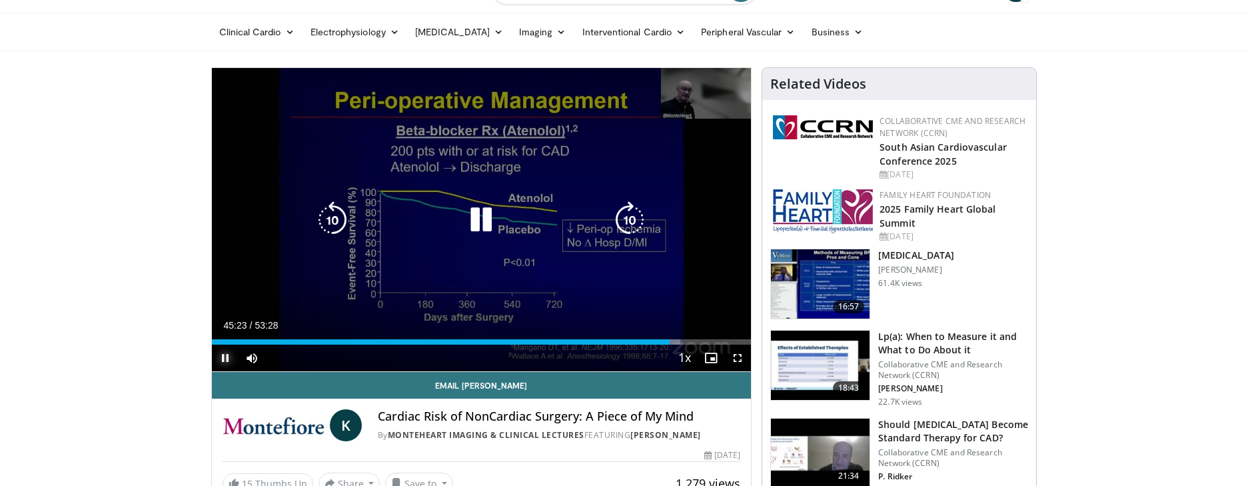
scroll to position [45, 0]
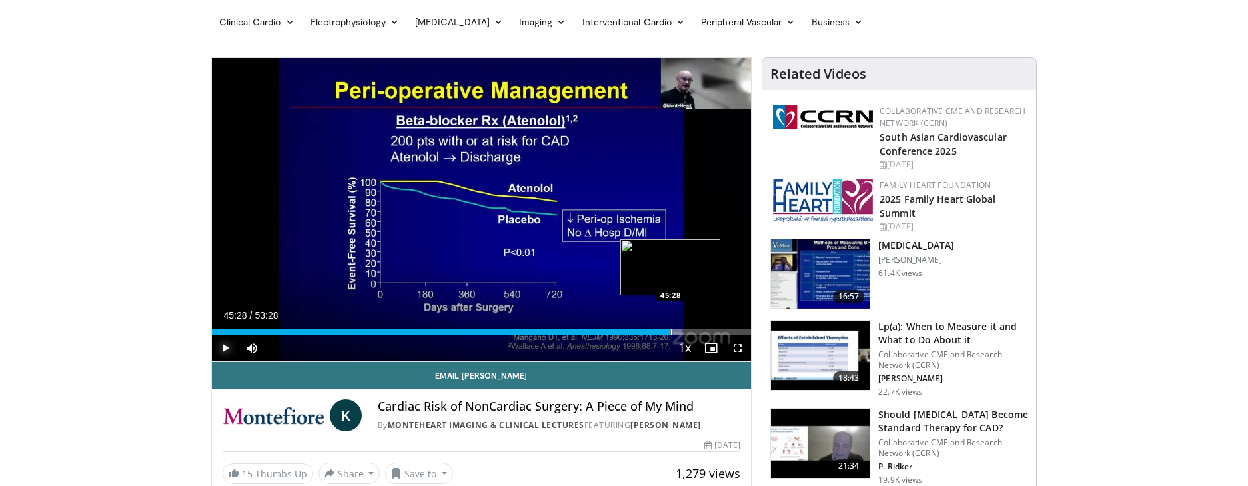
click at [671, 332] on div "Progress Bar" at bounding box center [671, 331] width 1 height 5
drag, startPoint x: 679, startPoint y: 329, endPoint x: 666, endPoint y: 329, distance: 13.3
click at [666, 329] on div "Loaded : 86.21% 45:01 45:01" at bounding box center [482, 328] width 540 height 13
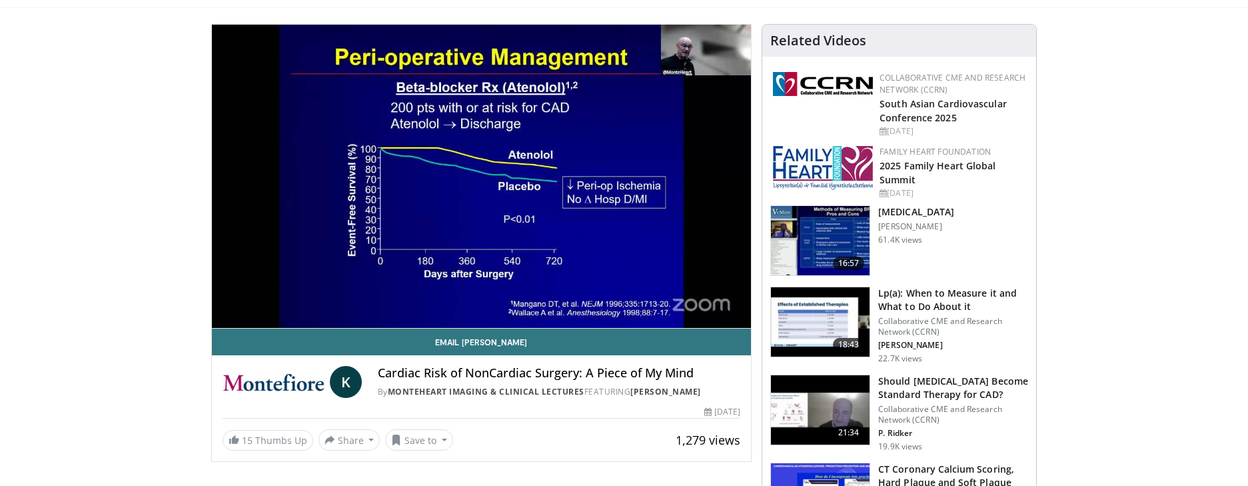
scroll to position [80, 0]
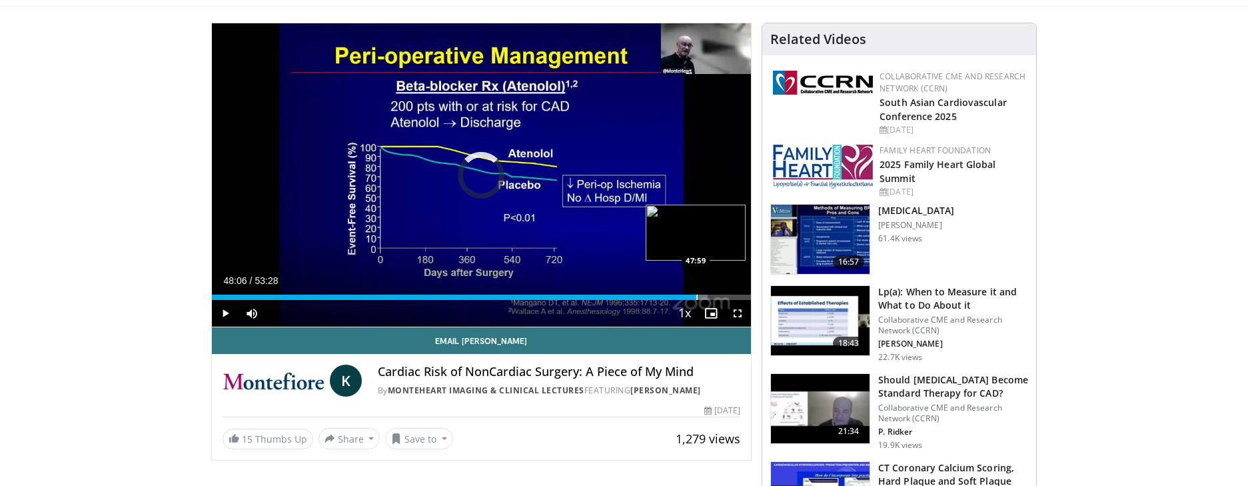
scroll to position [82, 0]
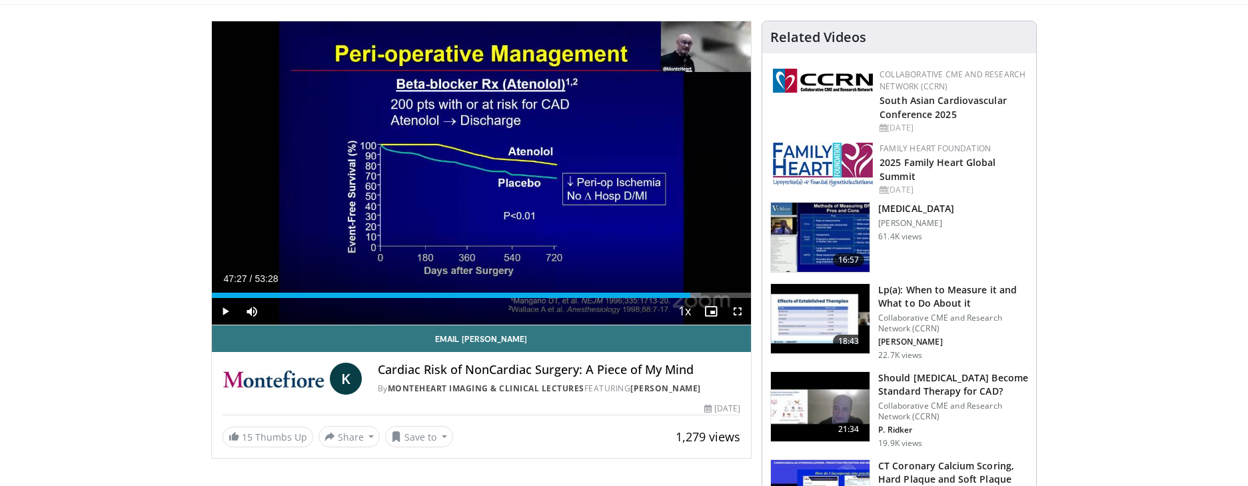
drag, startPoint x: 696, startPoint y: 297, endPoint x: 710, endPoint y: 279, distance: 22.3
click at [0, 0] on div "Progress Bar" at bounding box center [0, 0] width 0 height 0
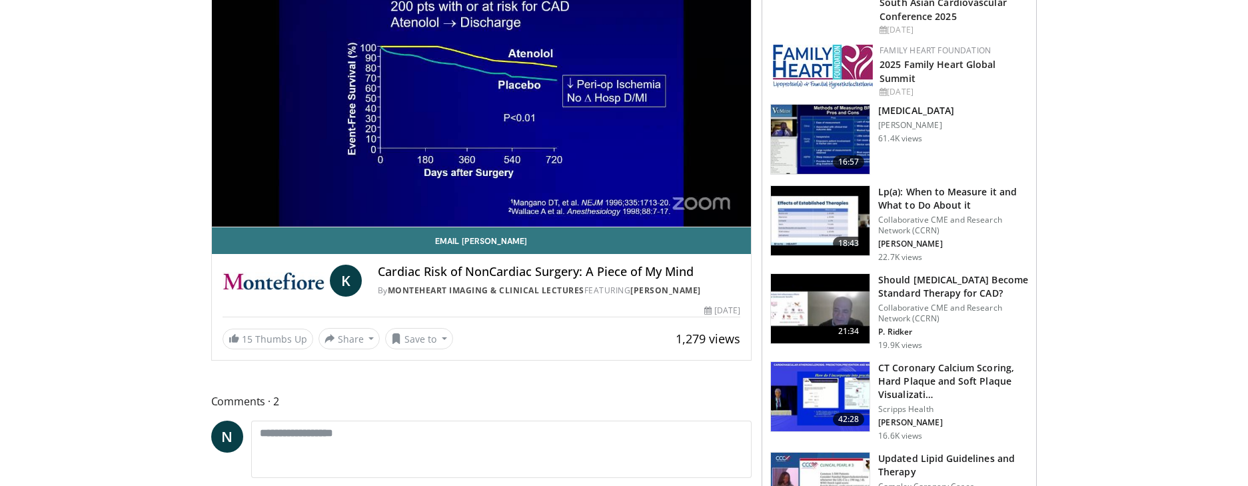
scroll to position [181, 0]
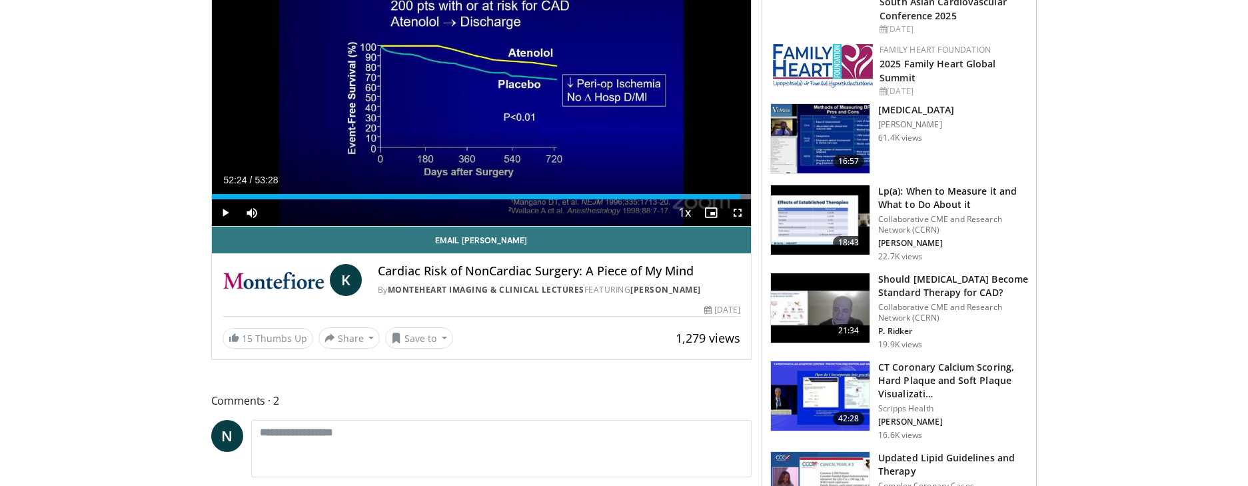
drag, startPoint x: 743, startPoint y: 195, endPoint x: 665, endPoint y: 178, distance: 79.2
click at [0, 0] on div "Progress Bar" at bounding box center [0, 0] width 0 height 0
drag, startPoint x: 743, startPoint y: 195, endPoint x: 733, endPoint y: 195, distance: 10.0
click at [733, 195] on div "Progress Bar" at bounding box center [733, 196] width 1 height 5
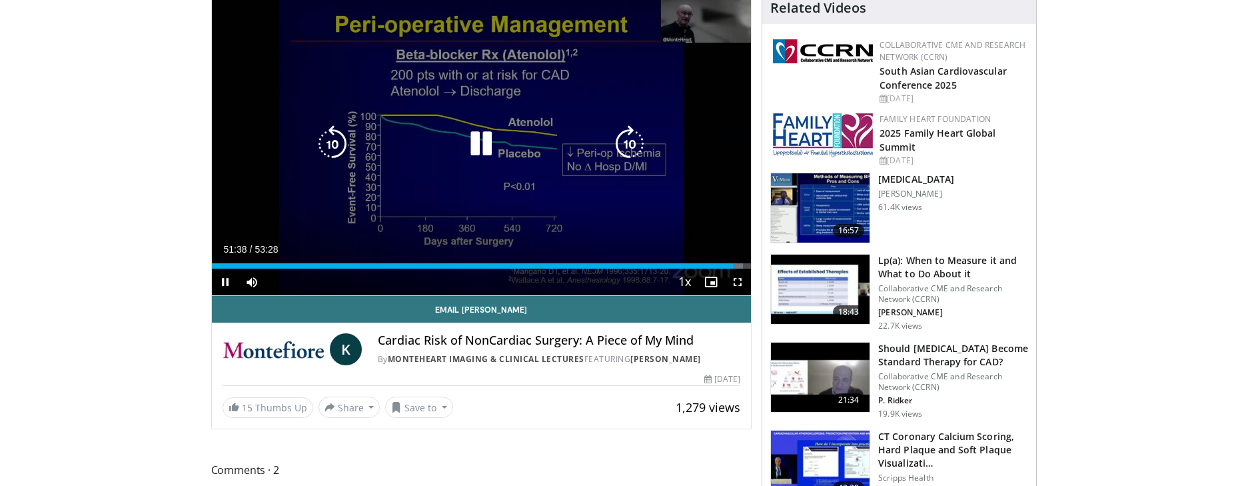
scroll to position [109, 0]
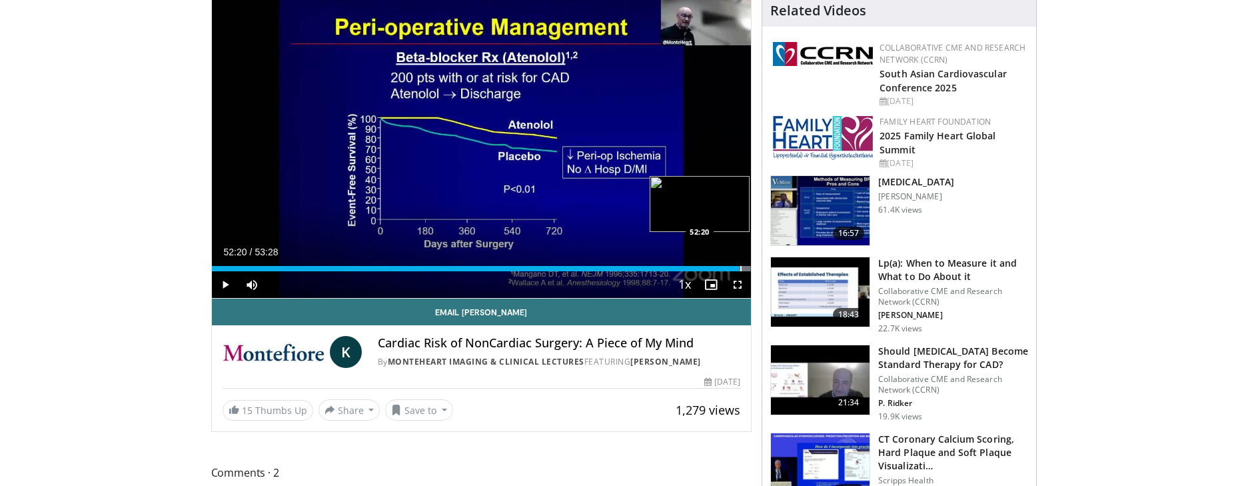
click at [741, 269] on div "Progress Bar" at bounding box center [741, 268] width 1 height 5
drag, startPoint x: 746, startPoint y: 269, endPoint x: 755, endPoint y: 269, distance: 9.3
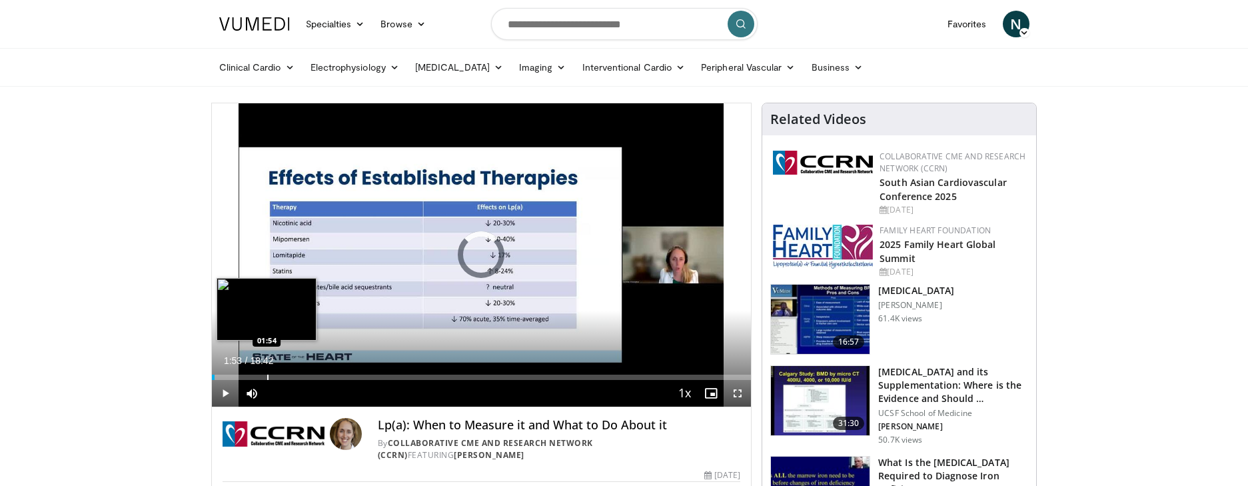
click at [267, 375] on div "Progress Bar" at bounding box center [267, 377] width 1 height 5
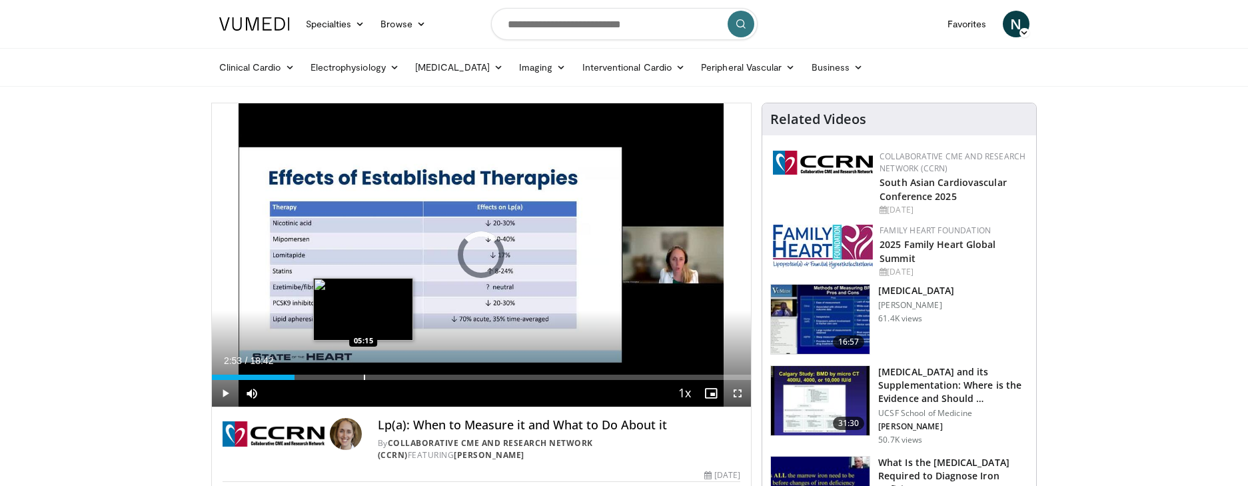
drag, startPoint x: 270, startPoint y: 377, endPoint x: 368, endPoint y: 377, distance: 98.0
click at [365, 377] on div "Progress Bar" at bounding box center [364, 377] width 1 height 5
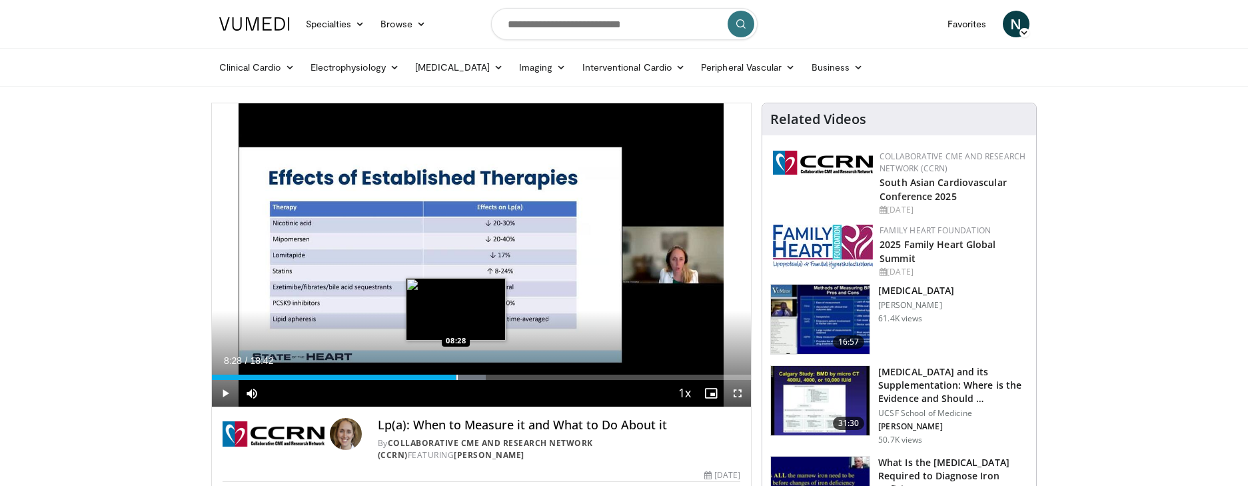
drag, startPoint x: 371, startPoint y: 376, endPoint x: 456, endPoint y: 377, distance: 84.7
click at [457, 377] on div "Progress Bar" at bounding box center [457, 377] width 1 height 5
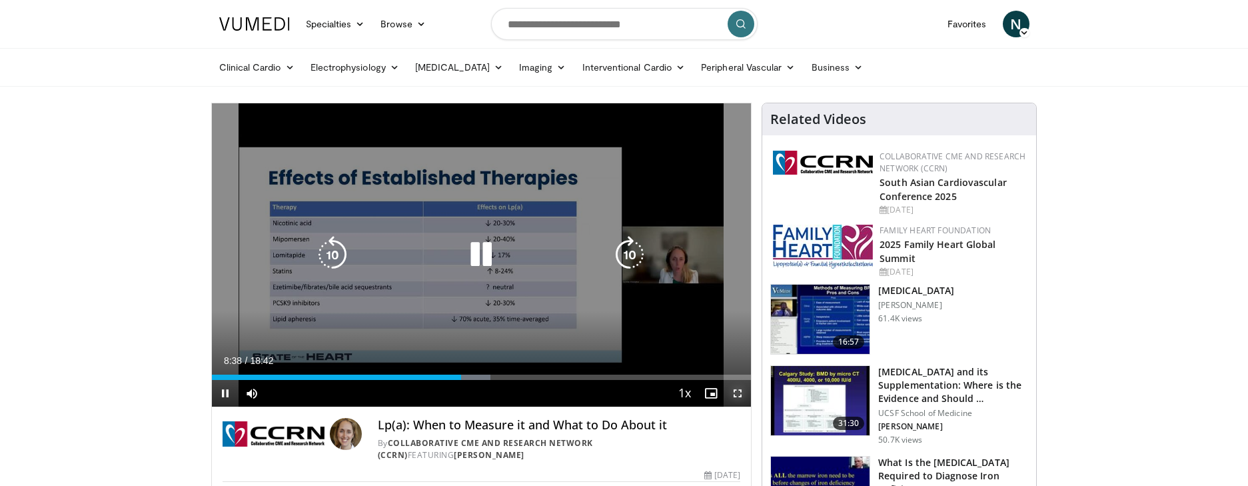
click at [740, 395] on span "Video Player" at bounding box center [738, 393] width 27 height 27
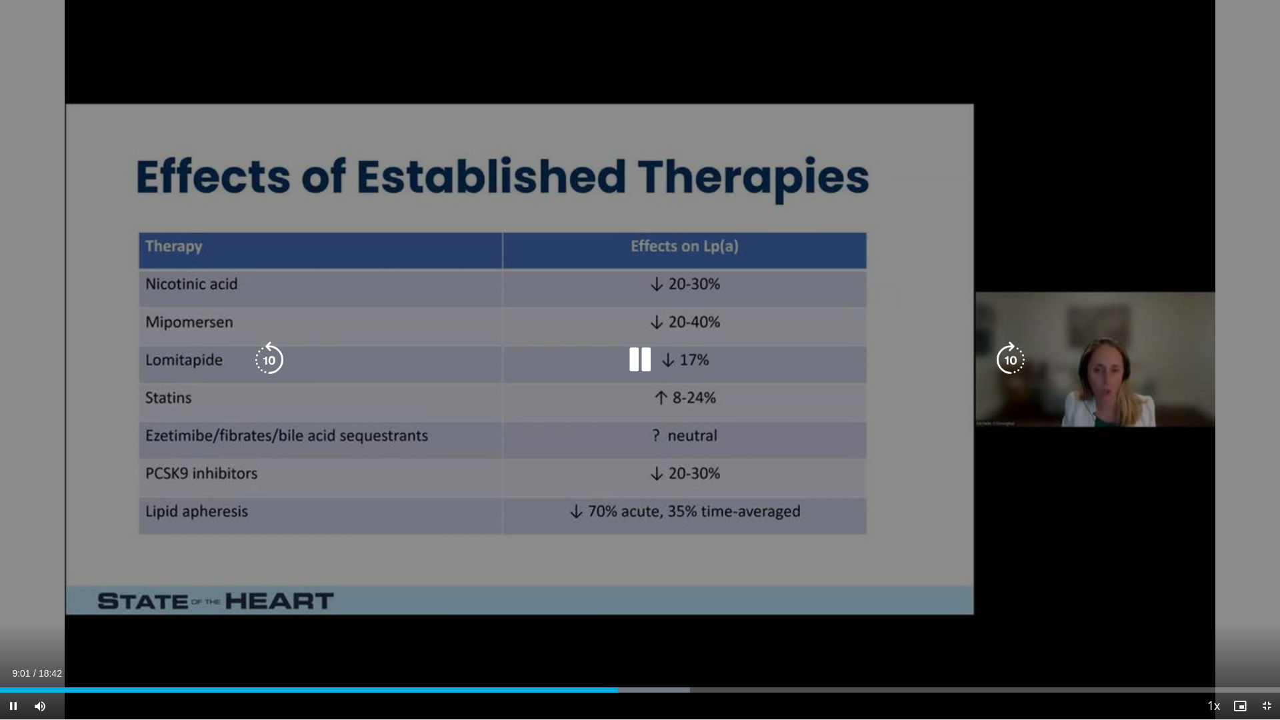
click at [1041, 485] on div "10 seconds Tap to unmute" at bounding box center [640, 359] width 1280 height 719
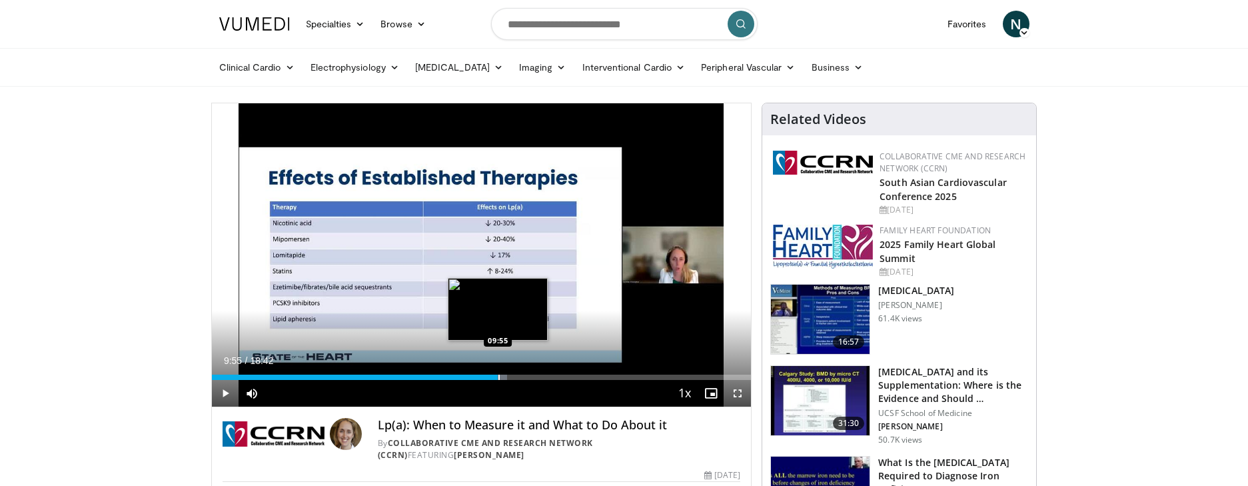
drag, startPoint x: 474, startPoint y: 377, endPoint x: 508, endPoint y: 378, distance: 34.0
click at [499, 379] on div "Progress Bar" at bounding box center [499, 377] width 1 height 5
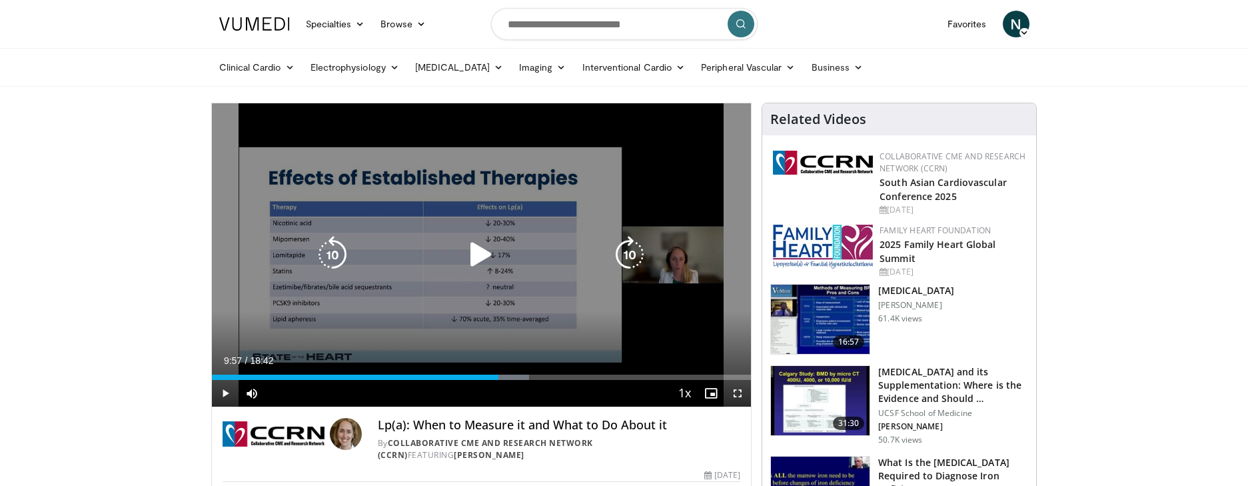
click at [475, 256] on icon "Video Player" at bounding box center [481, 254] width 37 height 37
click at [663, 329] on div "10 seconds Tap to unmute" at bounding box center [482, 254] width 540 height 303
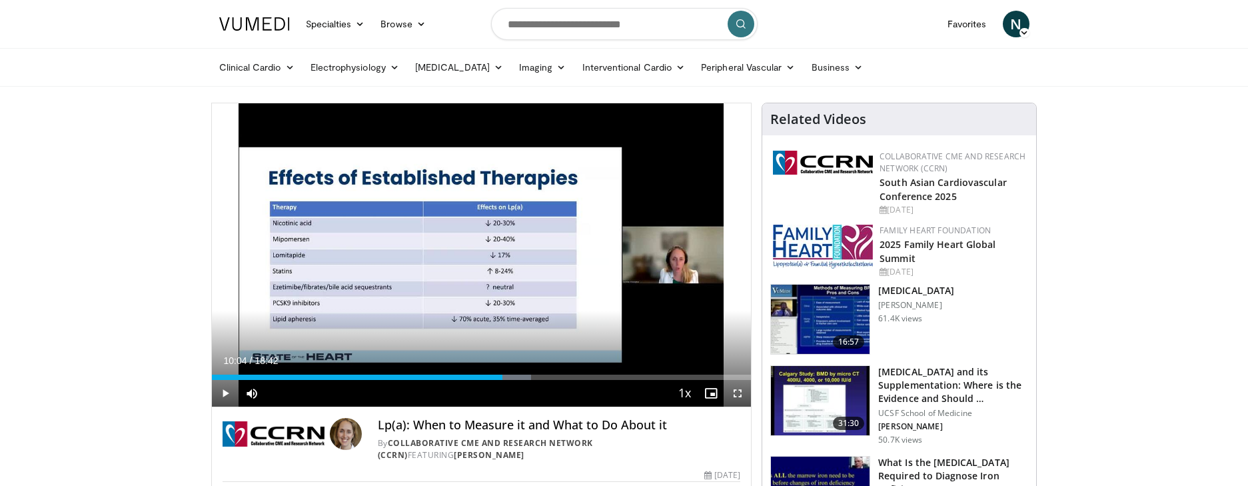
click at [663, 329] on div "10 seconds Tap to unmute" at bounding box center [482, 254] width 540 height 303
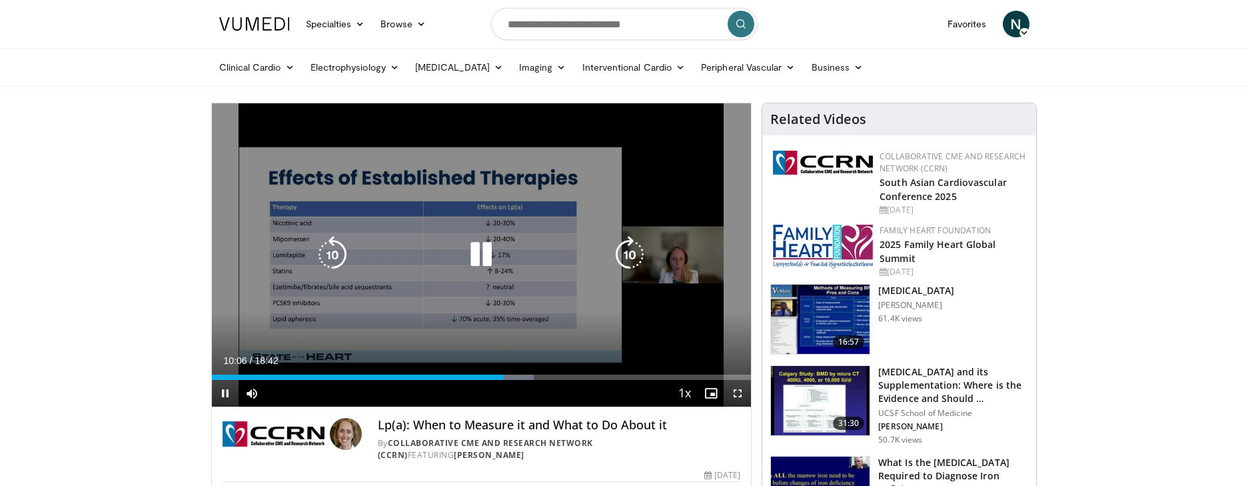
click at [662, 326] on div "10 seconds Tap to unmute" at bounding box center [482, 254] width 540 height 303
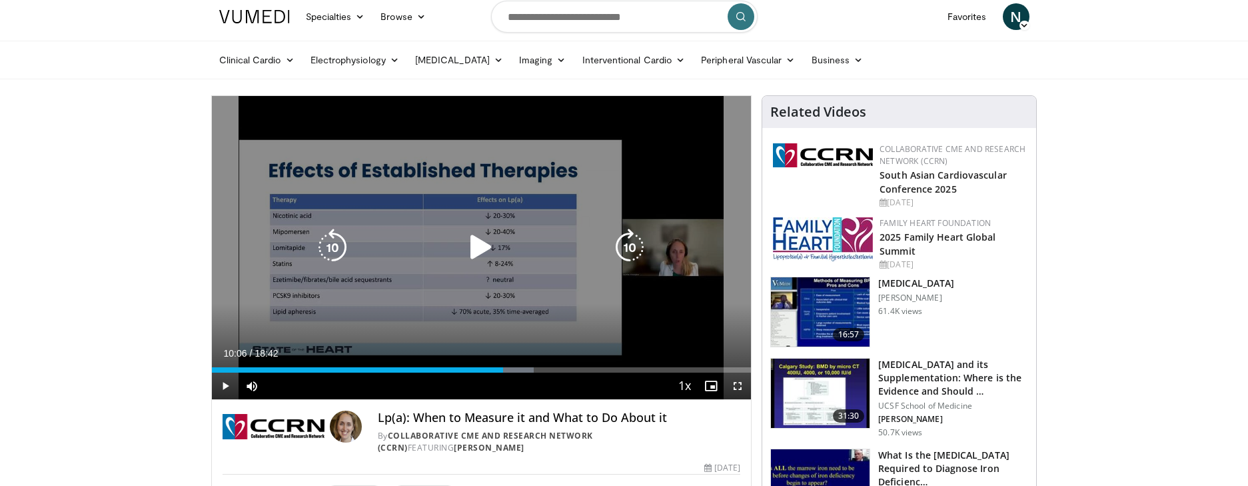
scroll to position [9, 0]
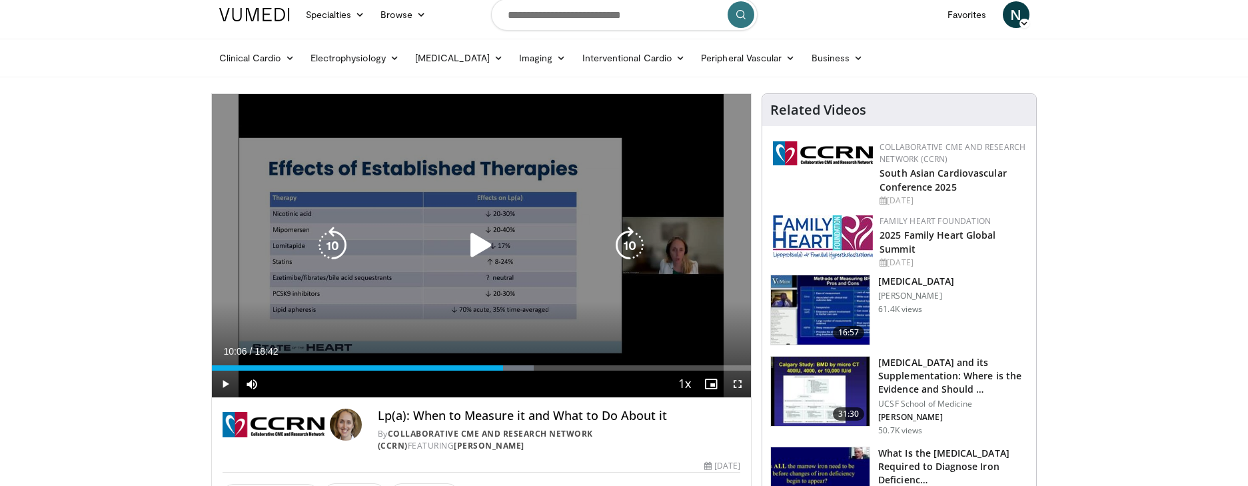
click at [563, 303] on div "10 seconds Tap to unmute" at bounding box center [482, 245] width 540 height 303
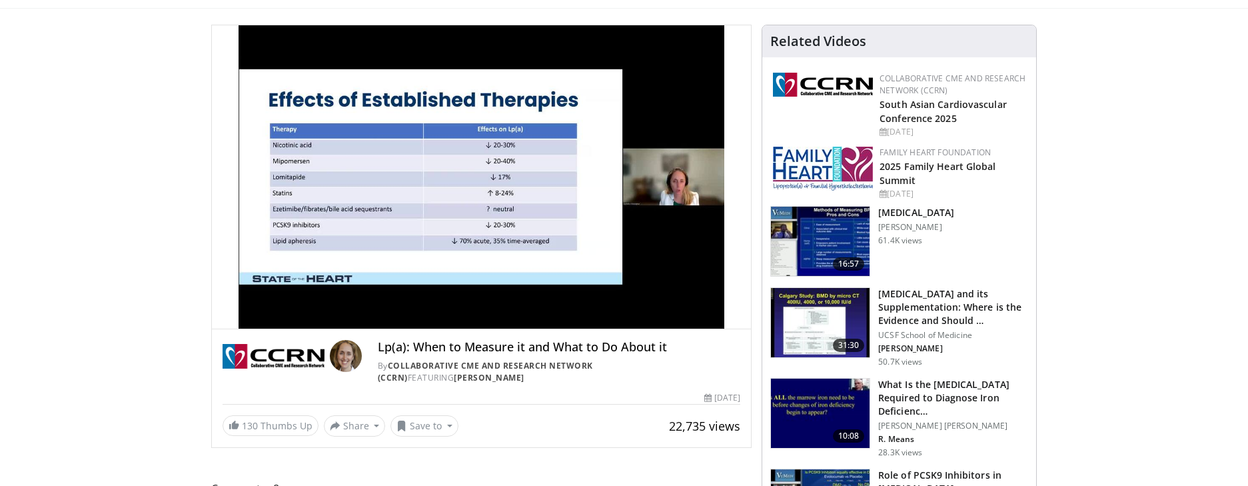
scroll to position [81, 0]
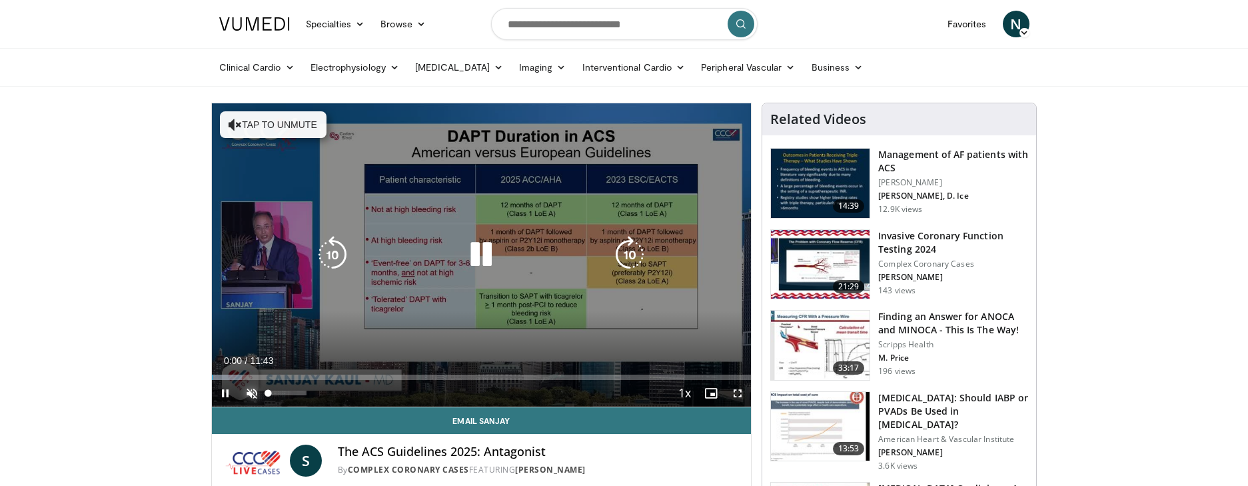
click at [247, 391] on span "Video Player" at bounding box center [252, 393] width 27 height 27
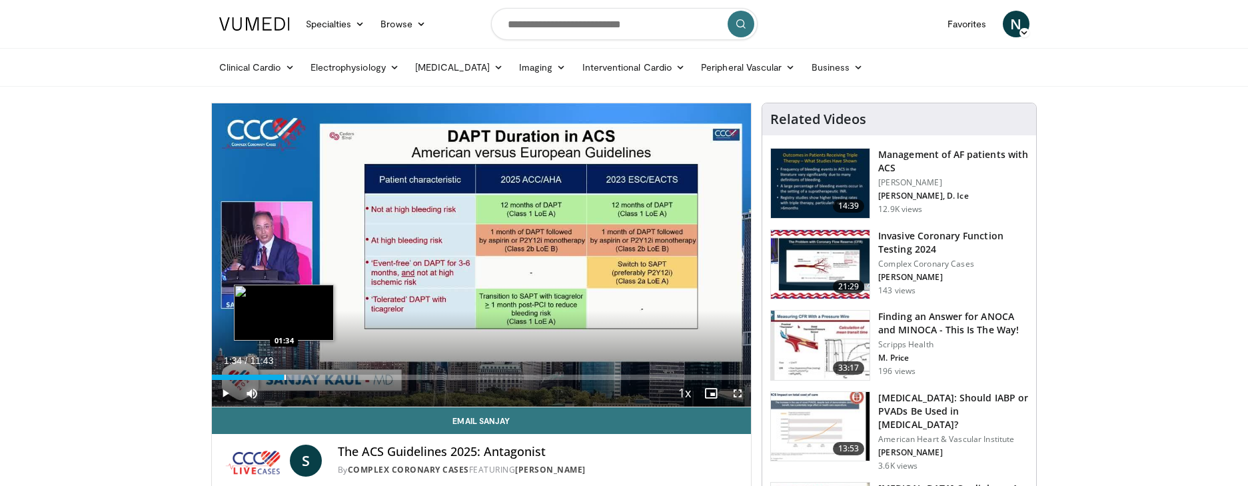
drag, startPoint x: 247, startPoint y: 375, endPoint x: 284, endPoint y: 373, distance: 36.7
click at [284, 373] on div "Loaded : 17.01% 01:34 01:34" at bounding box center [482, 373] width 540 height 13
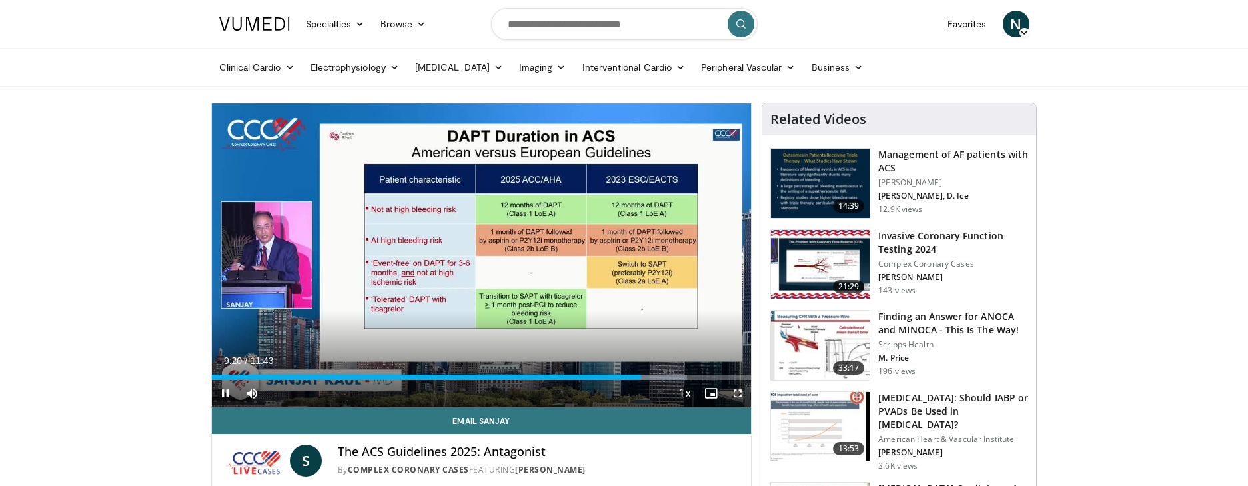
click at [472, 383] on div "Current Time 9:20 / Duration 11:43 Pause Skip Backward Skip Forward Mute Loaded…" at bounding box center [482, 393] width 540 height 27
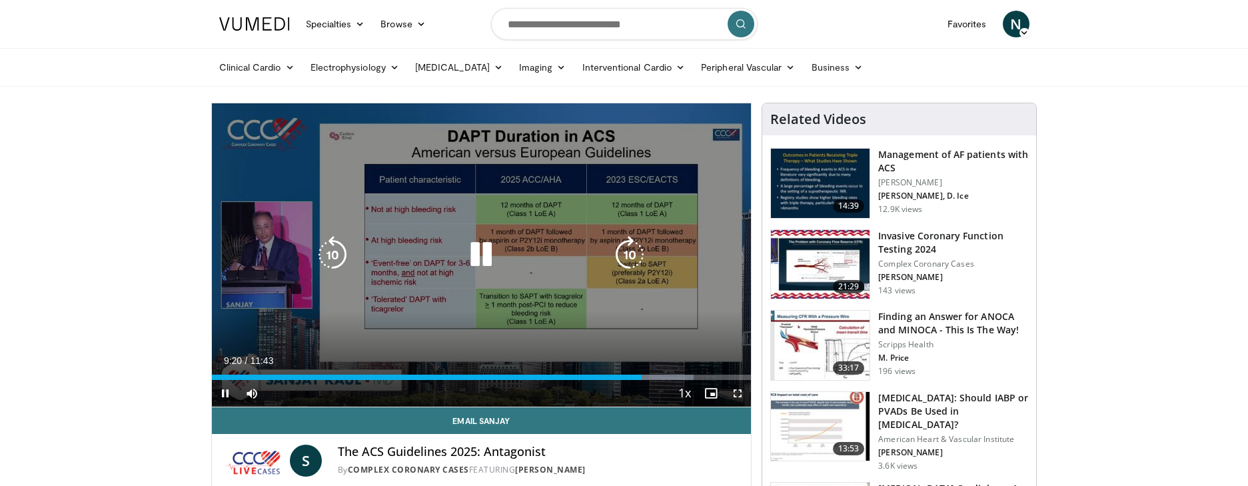
click at [472, 383] on video-js "**********" at bounding box center [482, 255] width 540 height 304
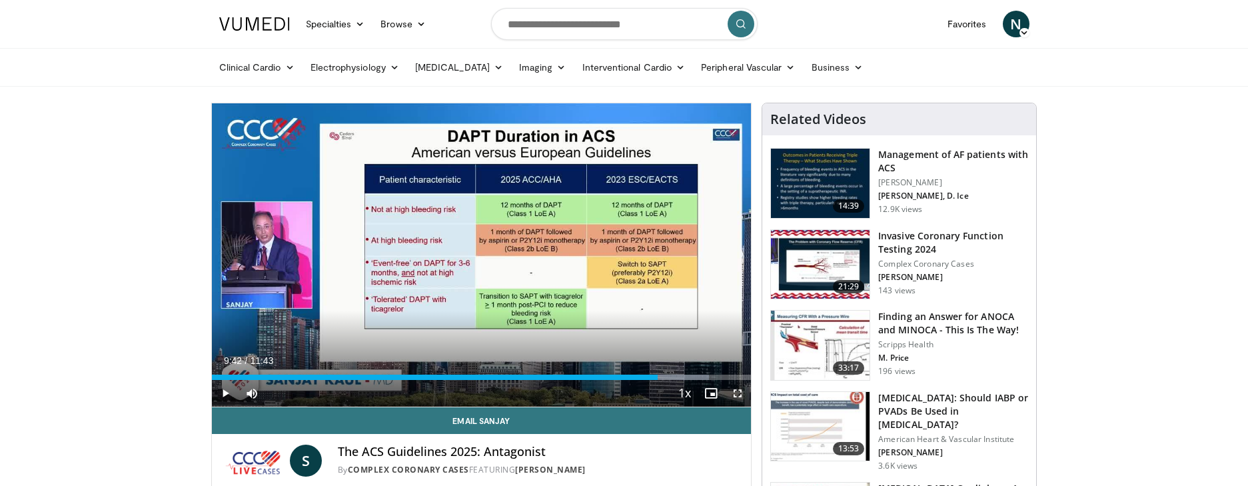
drag, startPoint x: 642, startPoint y: 377, endPoint x: 658, endPoint y: 378, distance: 16.1
click at [659, 378] on div "Progress Bar" at bounding box center [659, 377] width 1 height 5
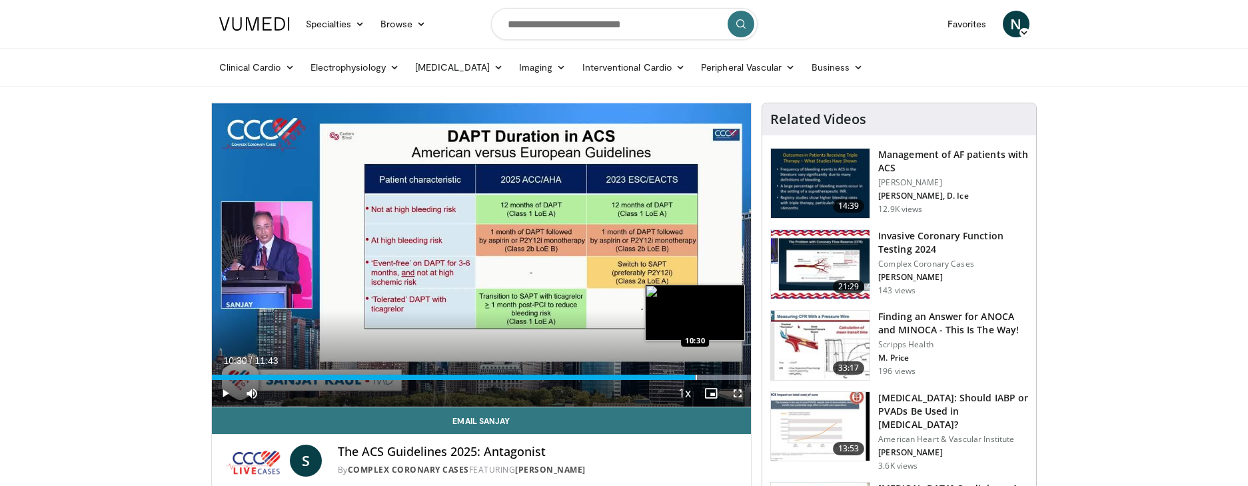
drag, startPoint x: 659, startPoint y: 379, endPoint x: 695, endPoint y: 379, distance: 36.0
click at [696, 379] on div "Progress Bar" at bounding box center [696, 377] width 1 height 5
click at [697, 376] on div "Progress Bar" at bounding box center [697, 377] width 1 height 5
drag, startPoint x: 699, startPoint y: 375, endPoint x: 708, endPoint y: 375, distance: 9.3
click at [709, 375] on div "Progress Bar" at bounding box center [709, 377] width 1 height 5
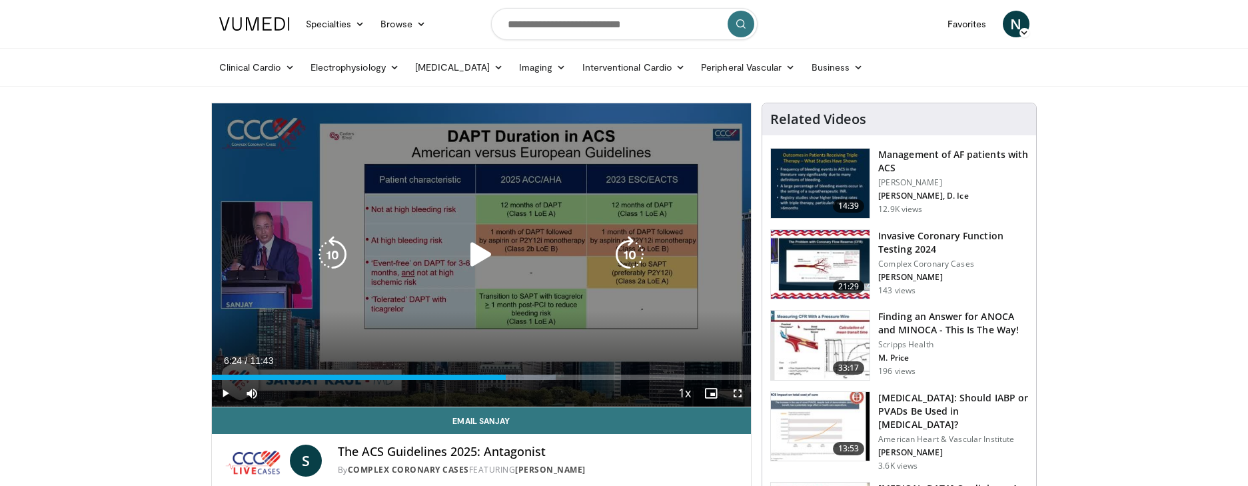
drag, startPoint x: 709, startPoint y: 375, endPoint x: 506, endPoint y: 335, distance: 206.7
click at [506, 335] on video-js "**********" at bounding box center [482, 255] width 540 height 304
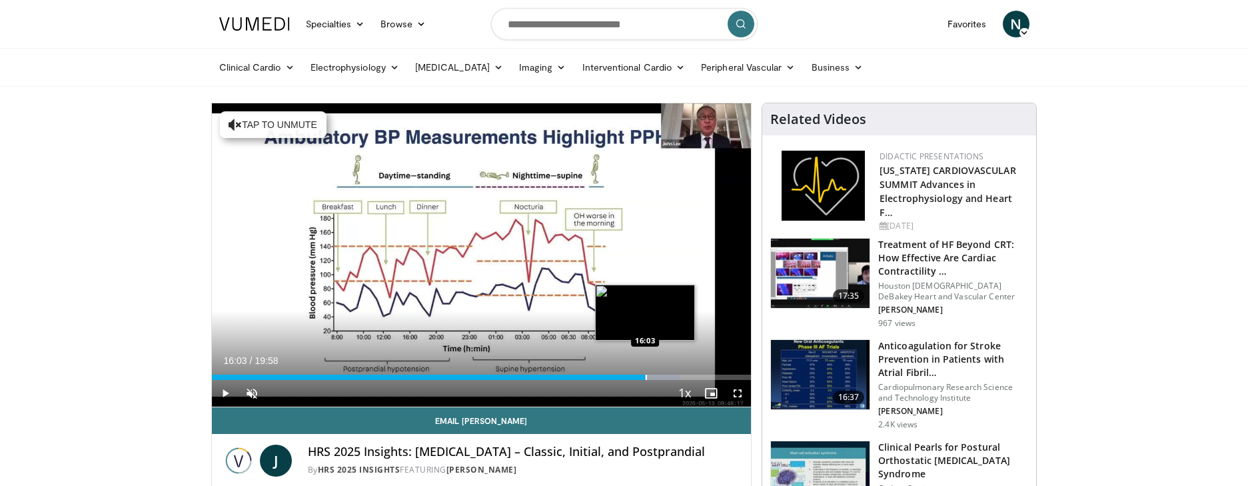
drag, startPoint x: 228, startPoint y: 378, endPoint x: 645, endPoint y: 375, distance: 417.3
click at [646, 375] on div "Progress Bar" at bounding box center [646, 377] width 1 height 5
